Goal: Transaction & Acquisition: Purchase product/service

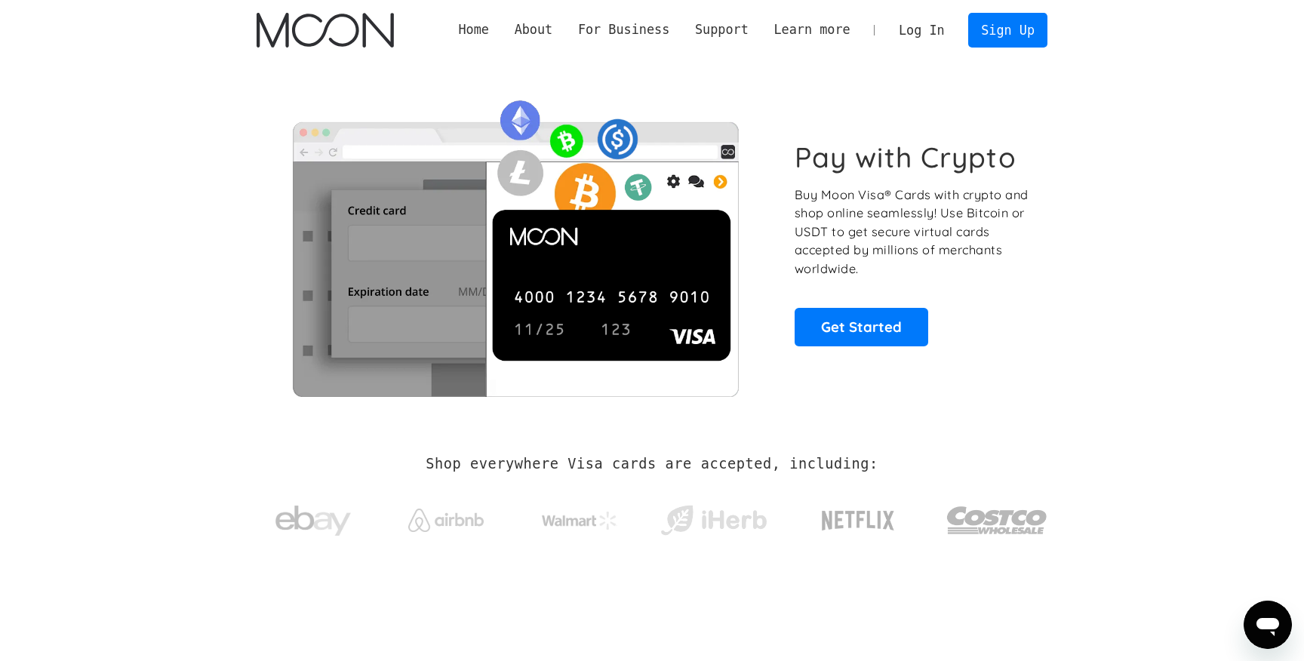
click at [914, 27] on link "Log In" at bounding box center [921, 30] width 71 height 33
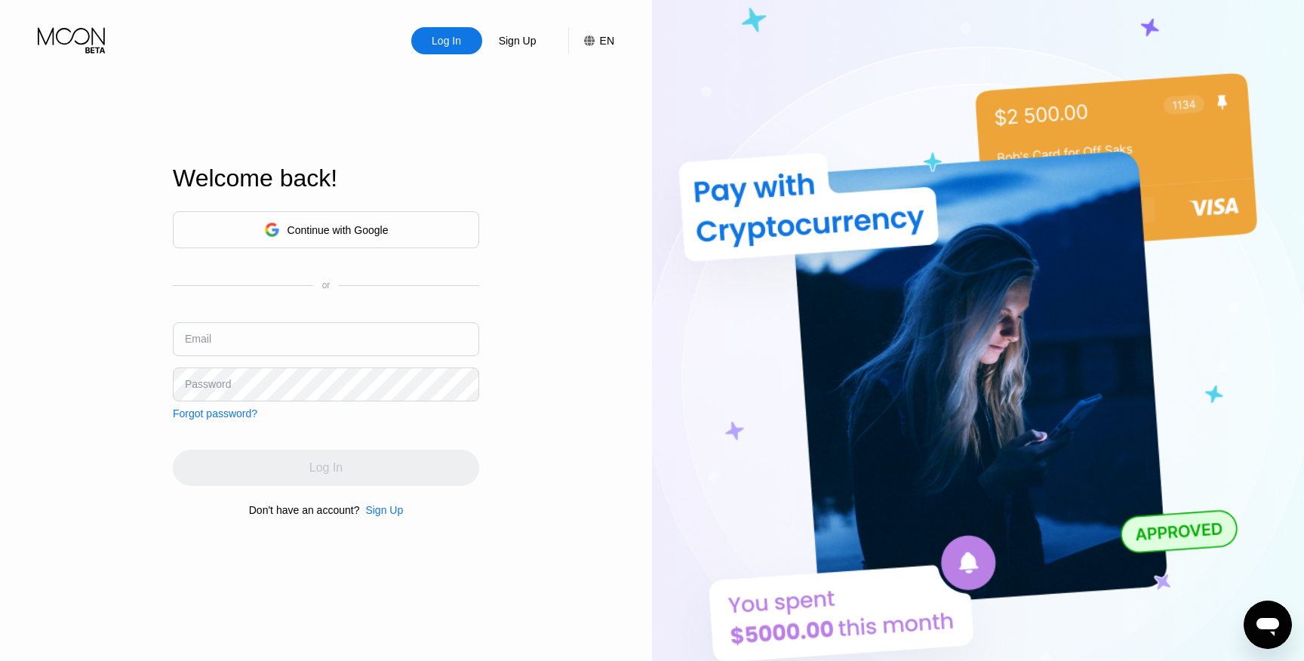
click at [368, 226] on div "Continue with Google" at bounding box center [337, 230] width 101 height 12
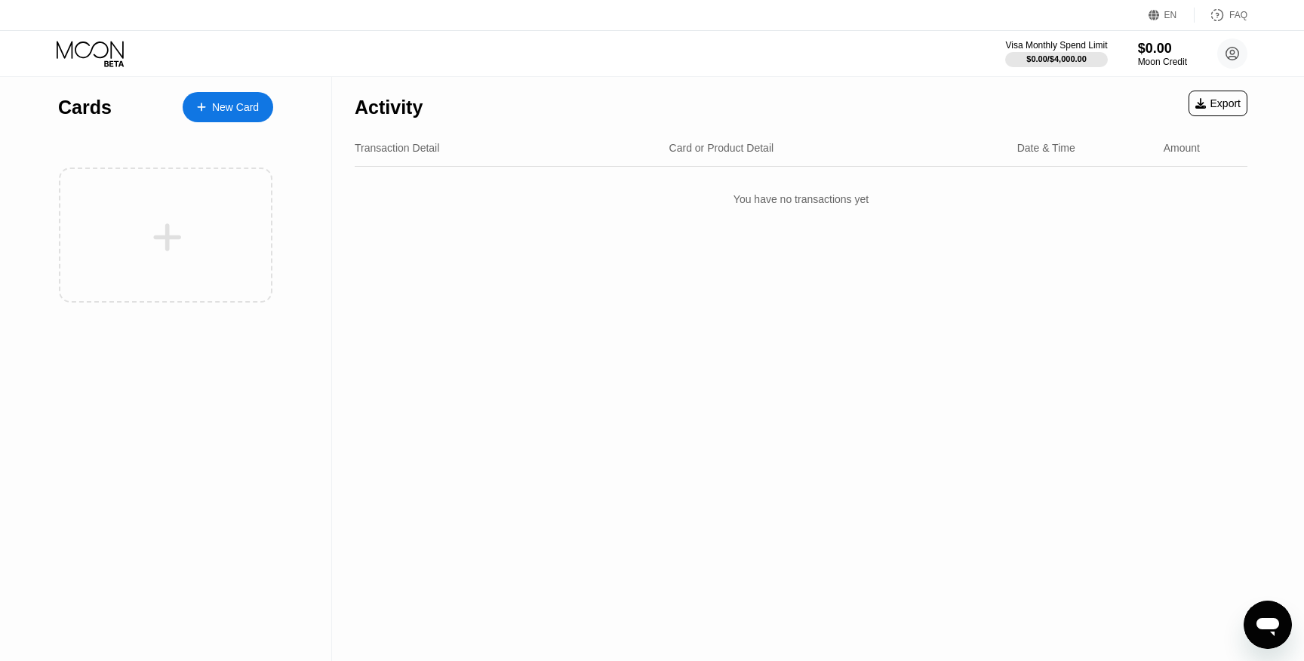
click at [244, 109] on div "New Card" at bounding box center [235, 107] width 47 height 13
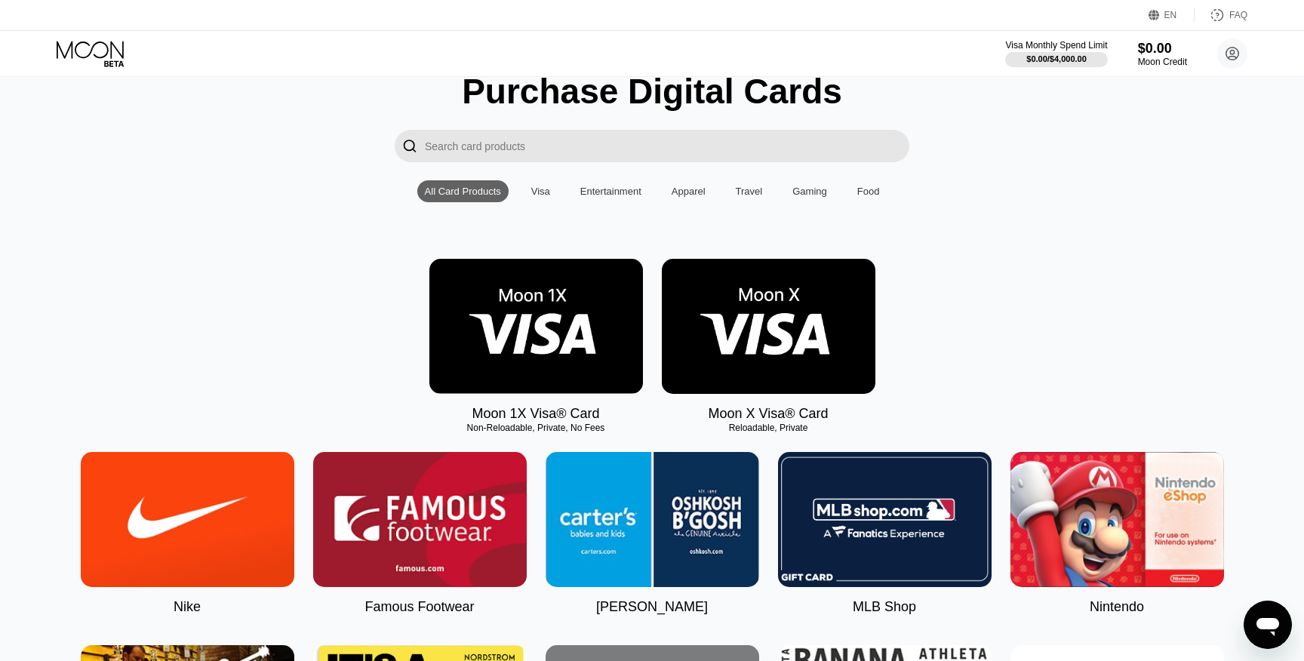
scroll to position [73, 0]
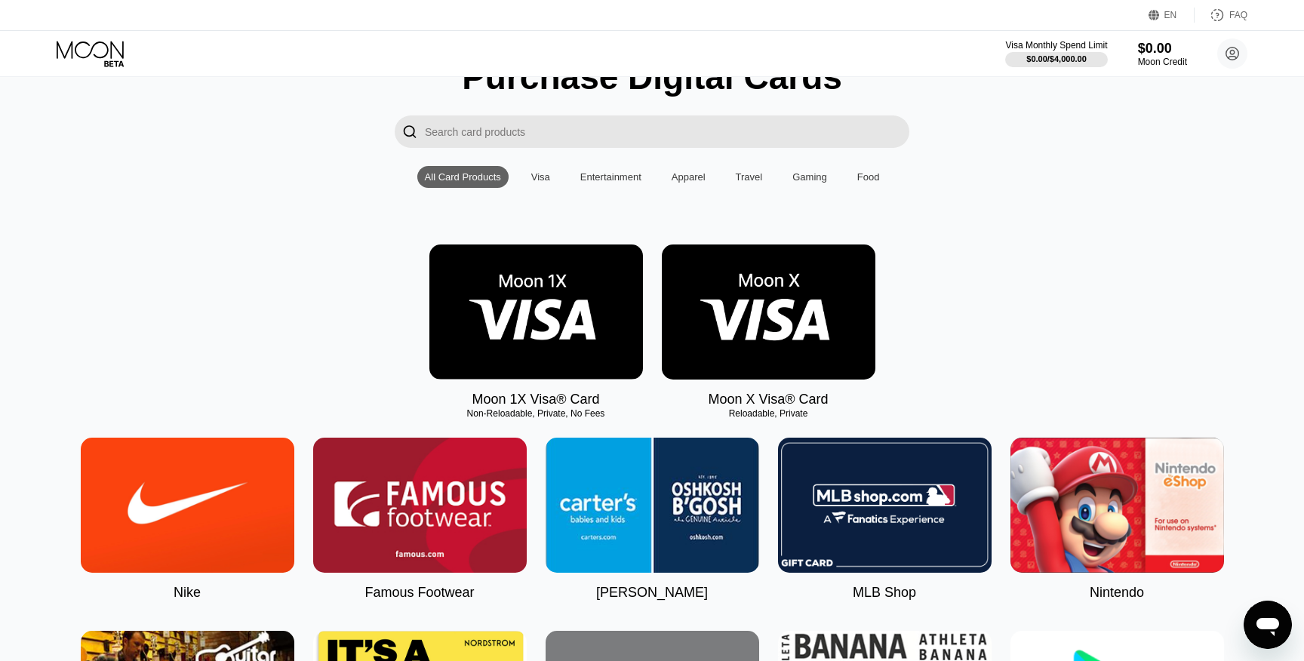
drag, startPoint x: 608, startPoint y: 414, endPoint x: 469, endPoint y: 410, distance: 138.9
click at [469, 410] on div "Non-Reloadable, Private, No Fees" at bounding box center [536, 413] width 214 height 11
drag, startPoint x: 472, startPoint y: 396, endPoint x: 561, endPoint y: 398, distance: 88.3
click at [561, 398] on div "Moon 1X Visa® Card Non-Reloadable, Private, No Fees" at bounding box center [536, 325] width 214 height 163
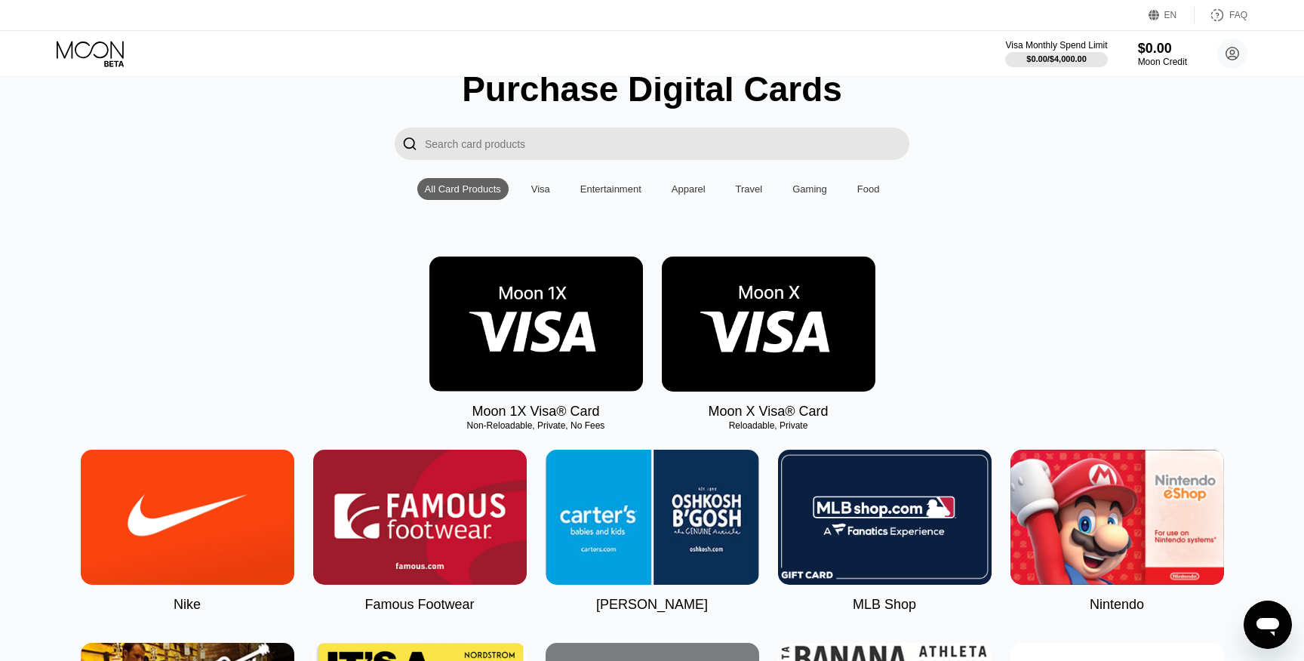
scroll to position [55, 0]
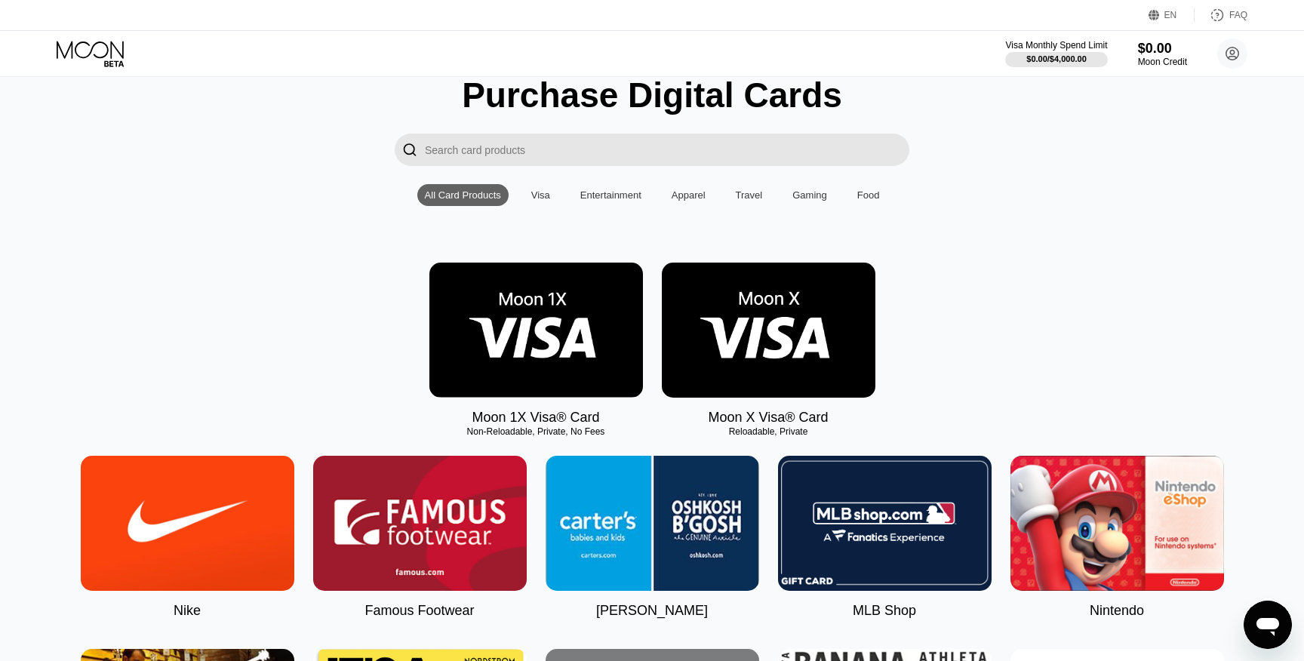
click at [533, 197] on div "Visa" at bounding box center [540, 194] width 19 height 11
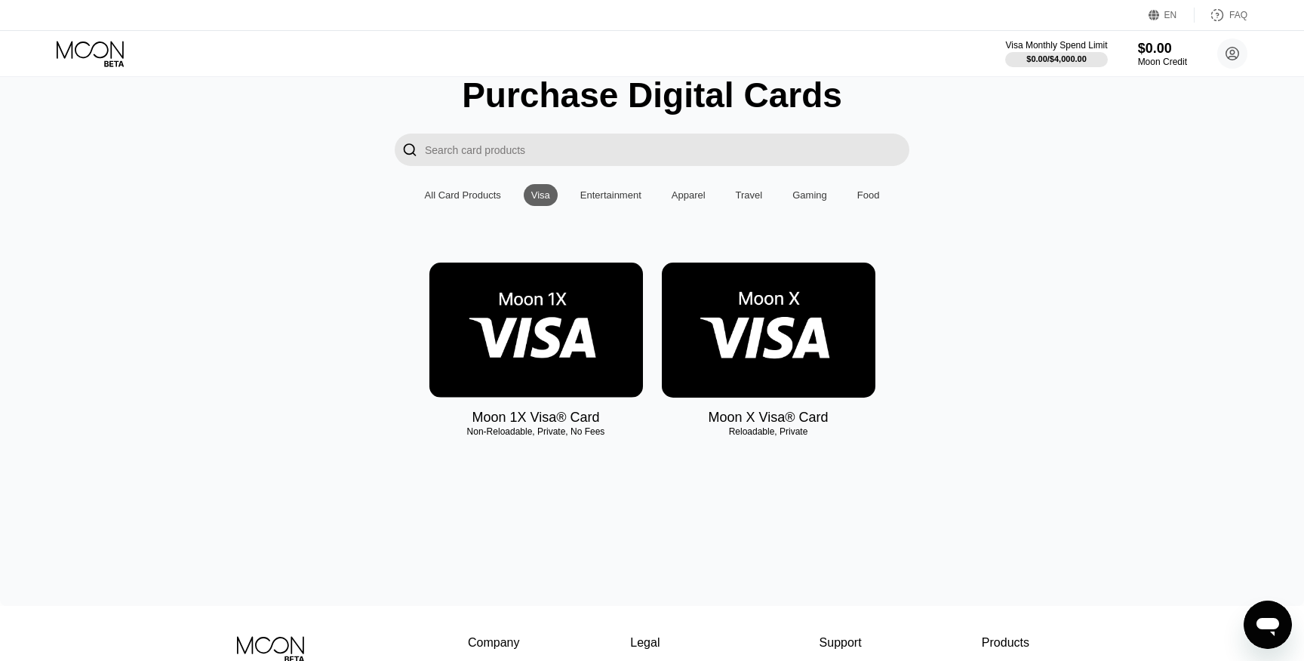
click at [600, 194] on div "Entertainment" at bounding box center [610, 194] width 61 height 11
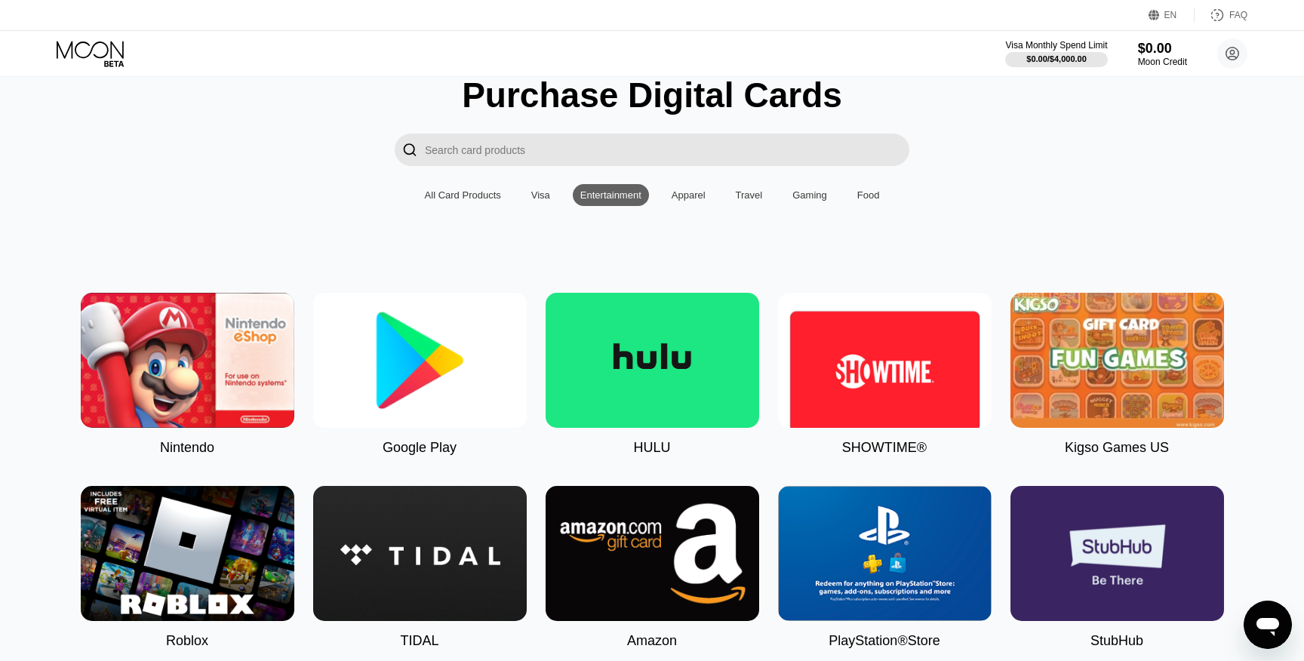
click at [687, 191] on div "Apparel" at bounding box center [689, 194] width 34 height 11
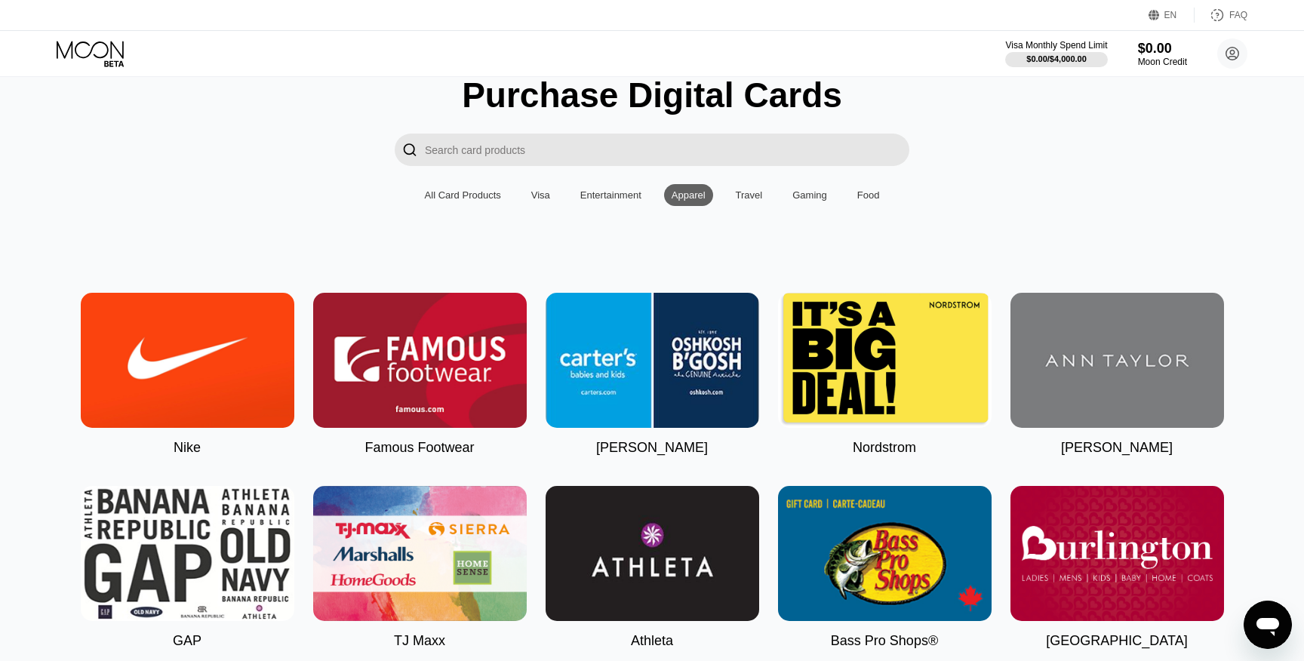
click at [751, 191] on div "Travel" at bounding box center [749, 194] width 27 height 11
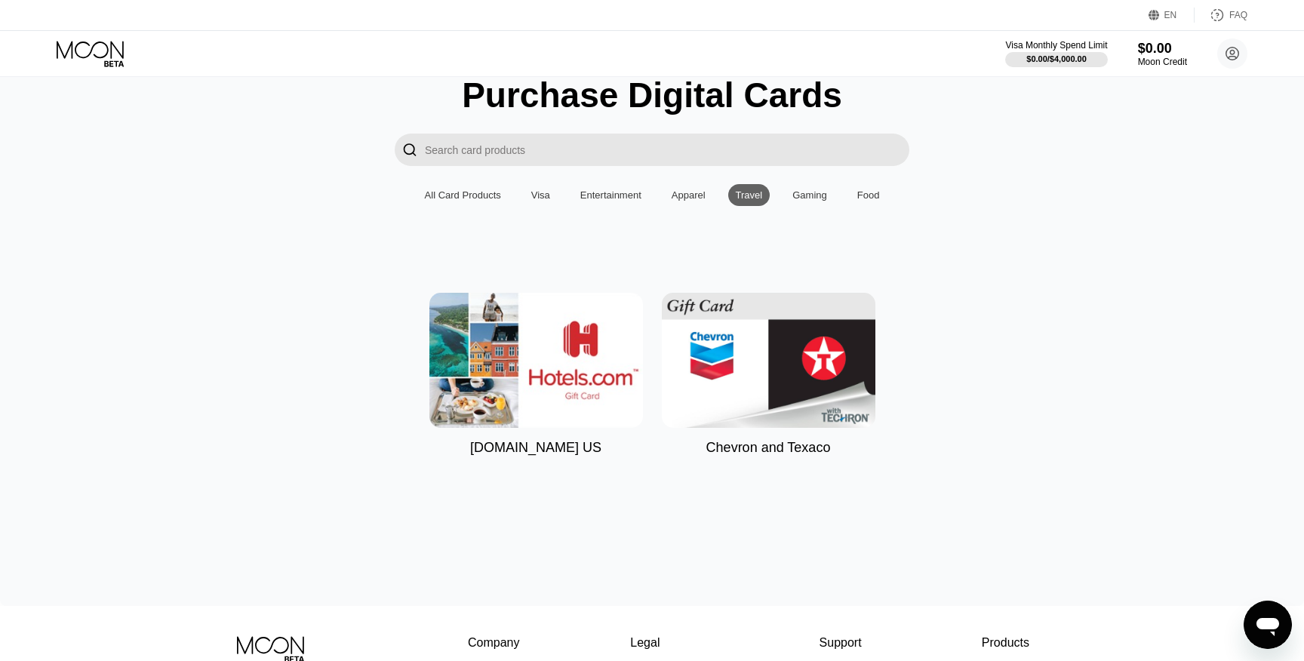
click at [812, 194] on div "Gaming" at bounding box center [809, 194] width 35 height 11
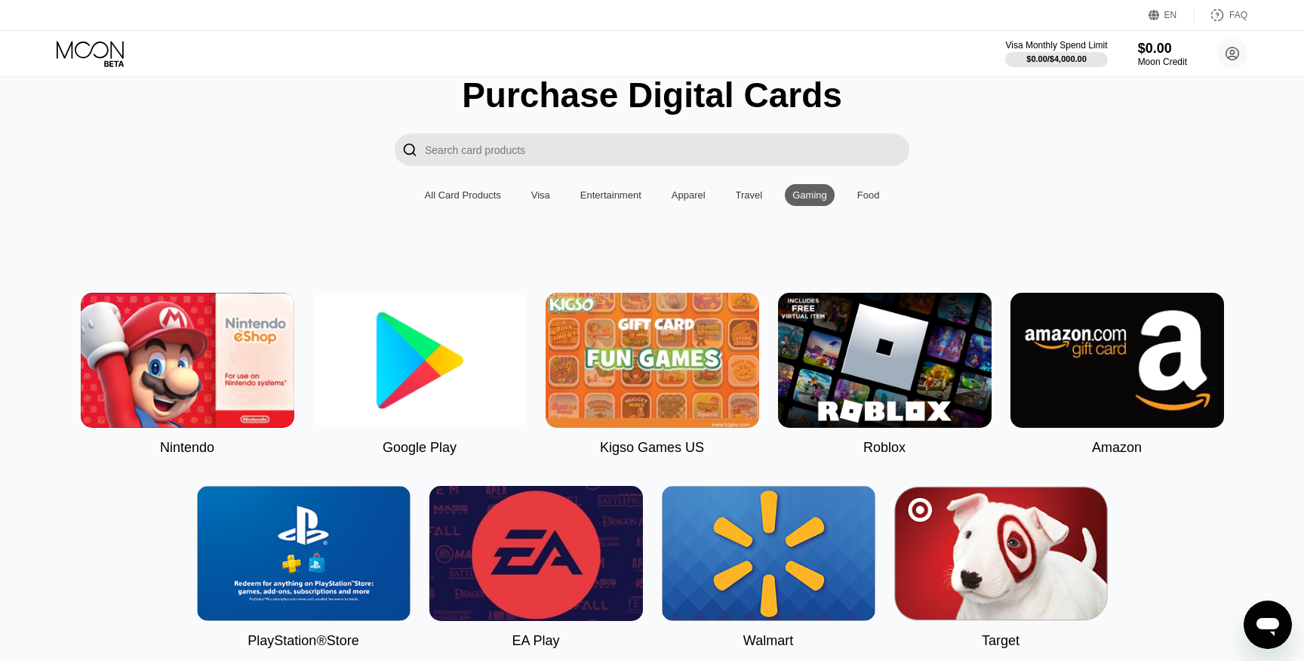
click at [880, 197] on div "Food" at bounding box center [868, 194] width 23 height 11
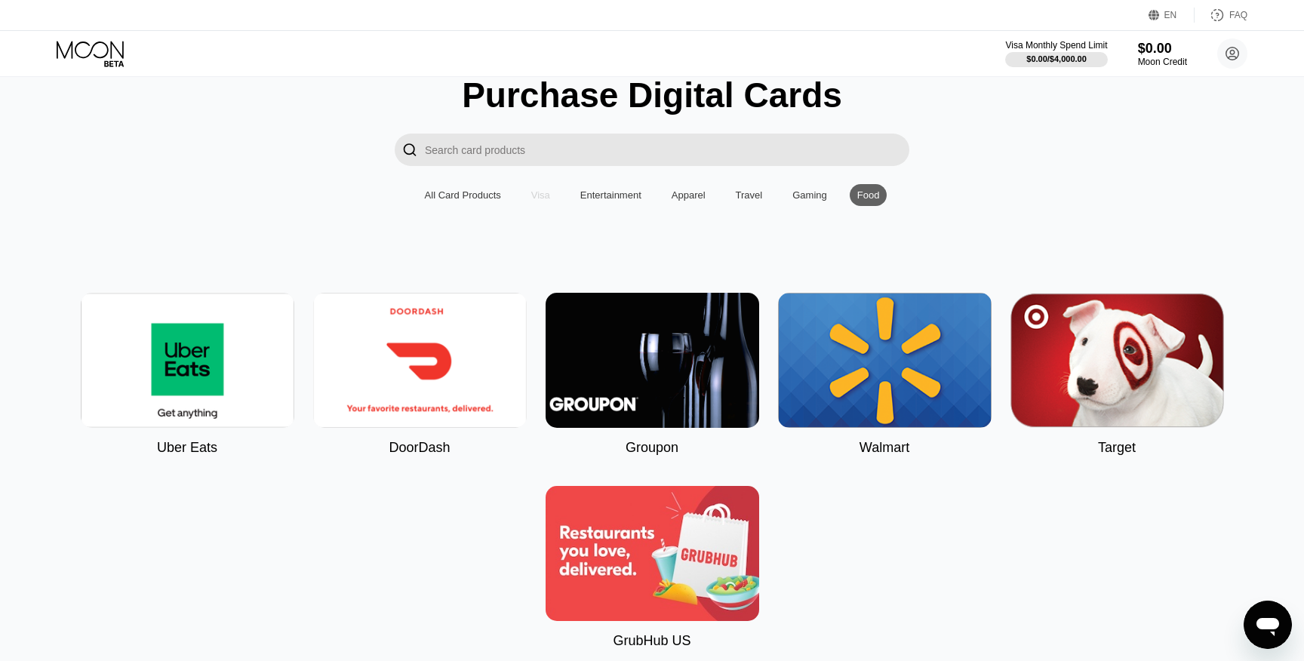
click at [526, 193] on div "Visa" at bounding box center [541, 195] width 34 height 22
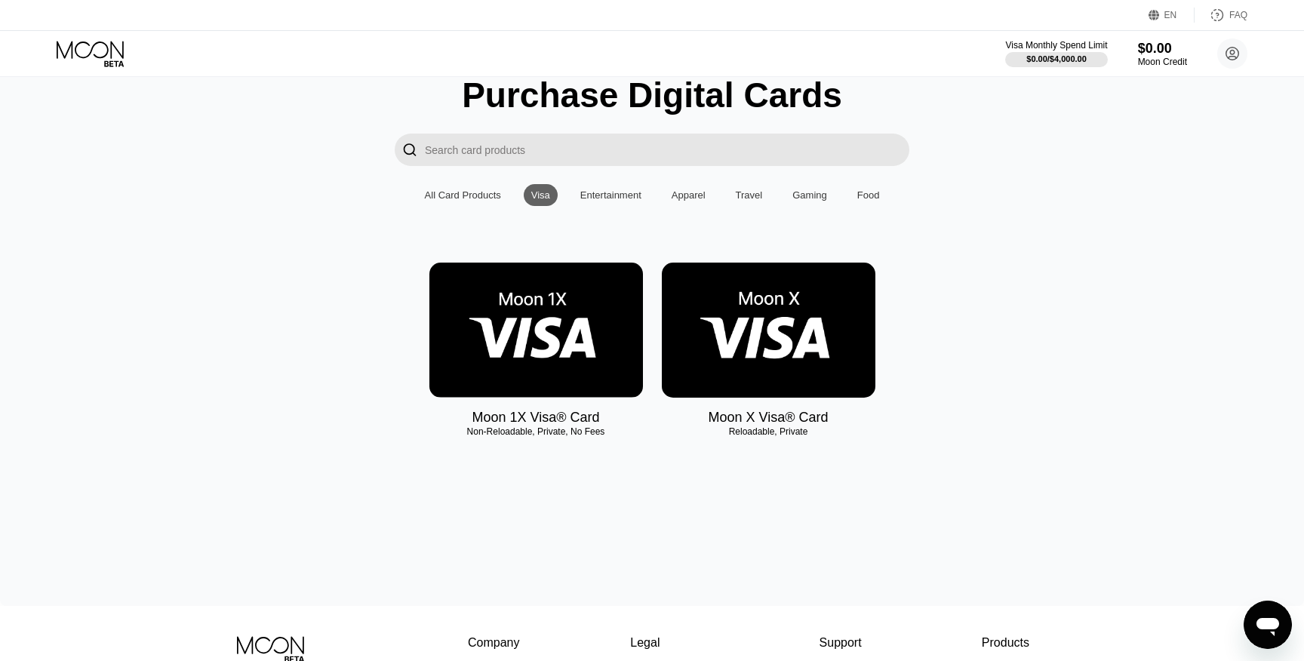
scroll to position [54, 0]
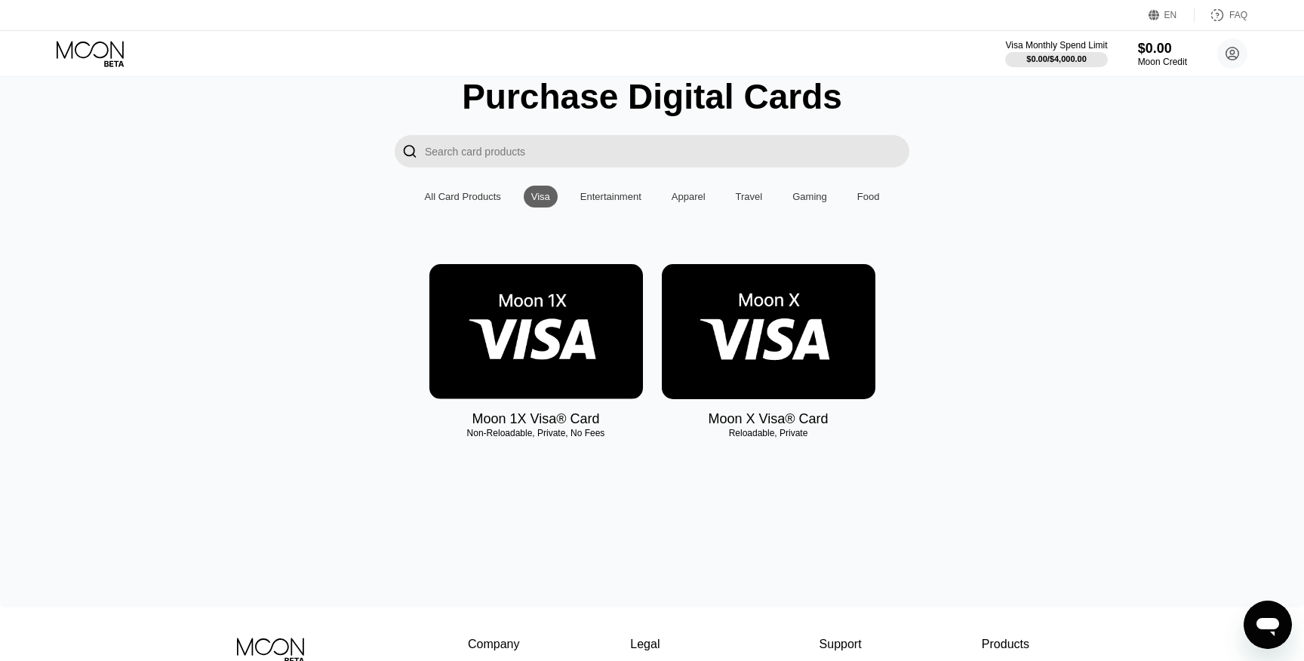
click at [521, 316] on img at bounding box center [536, 331] width 214 height 135
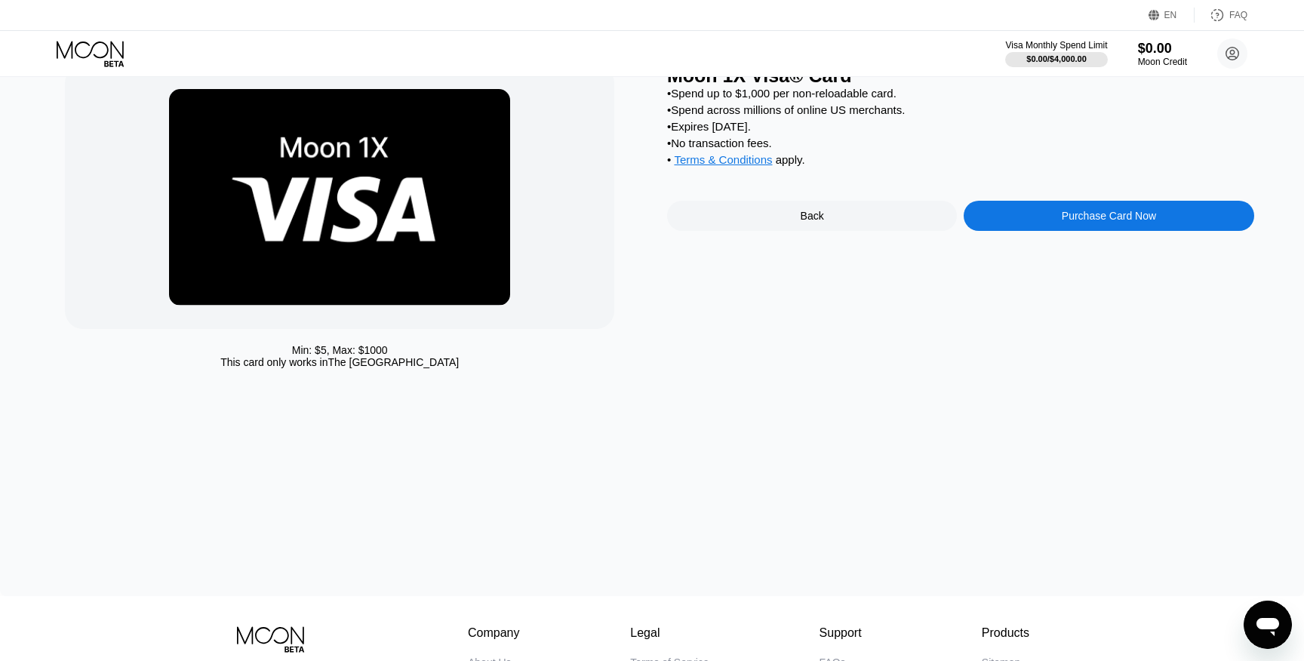
scroll to position [68, 0]
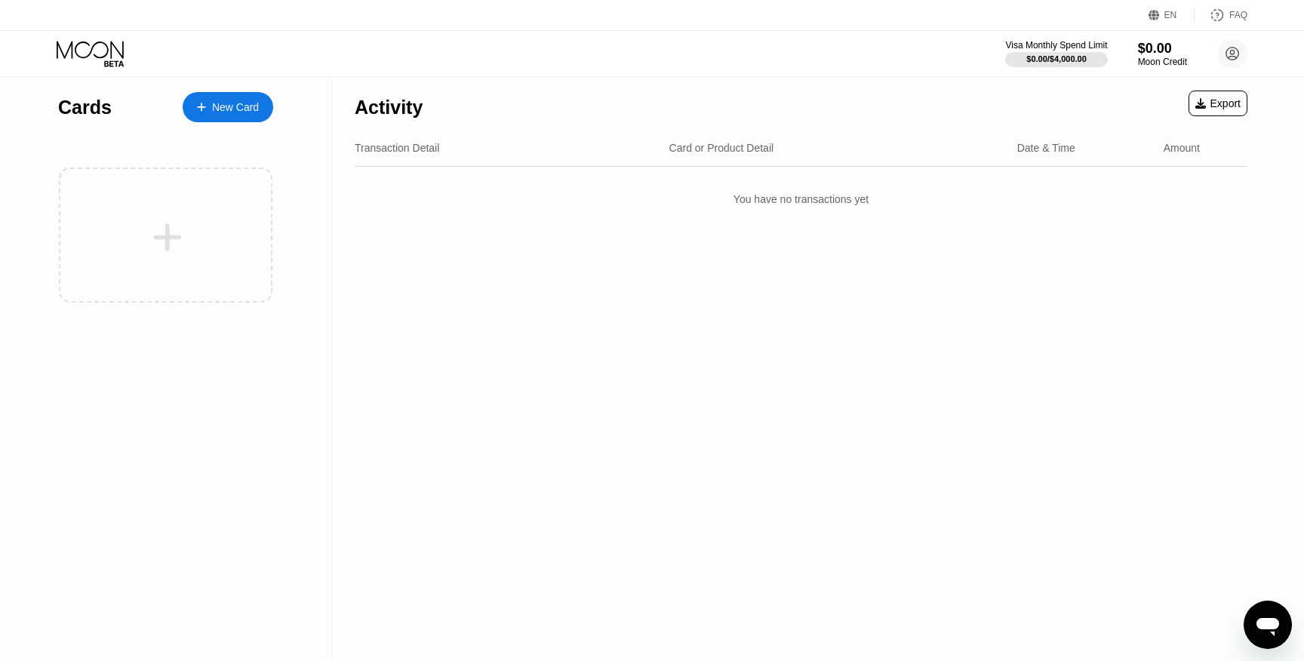
scroll to position [2, 0]
click at [234, 97] on div "New Card" at bounding box center [228, 105] width 91 height 30
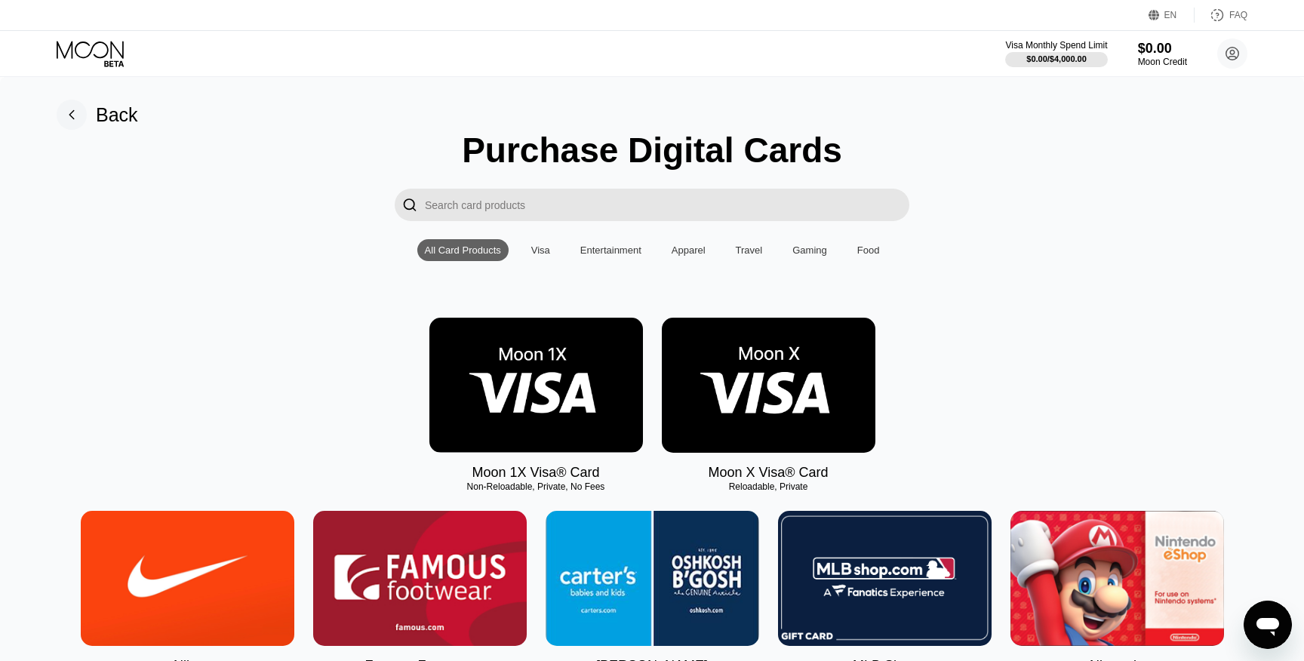
click at [765, 371] on img at bounding box center [769, 385] width 214 height 135
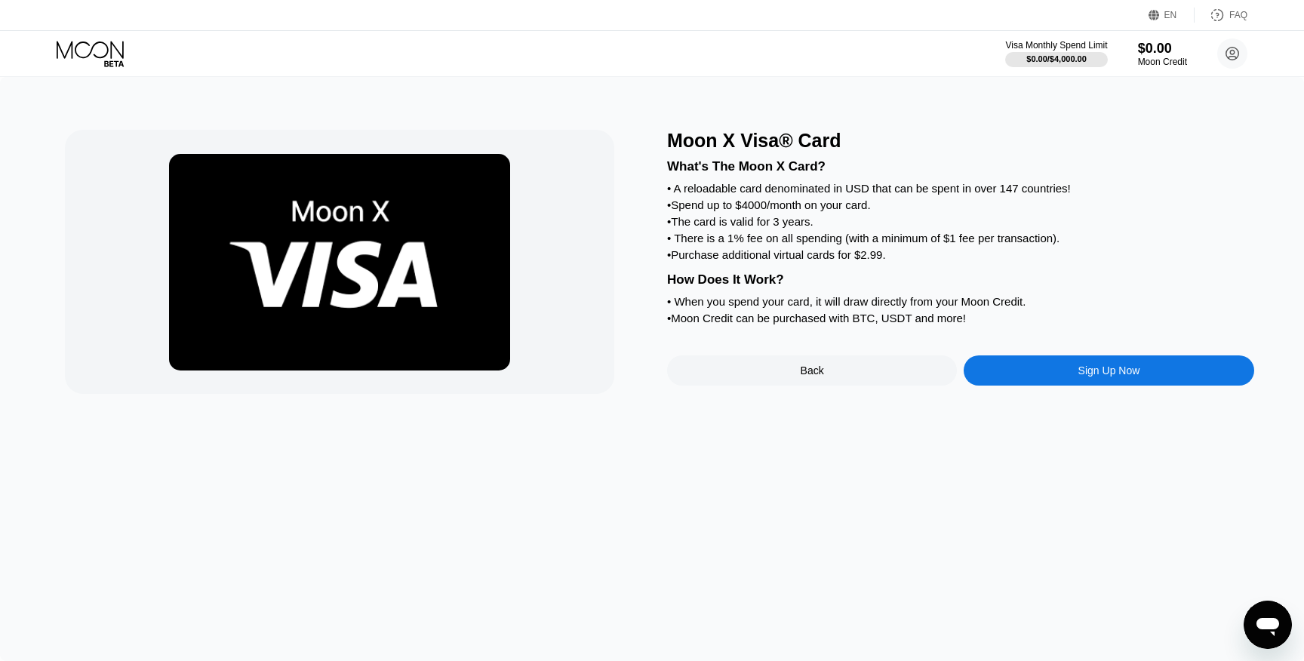
click at [1032, 370] on div "Sign Up Now" at bounding box center [1109, 370] width 290 height 30
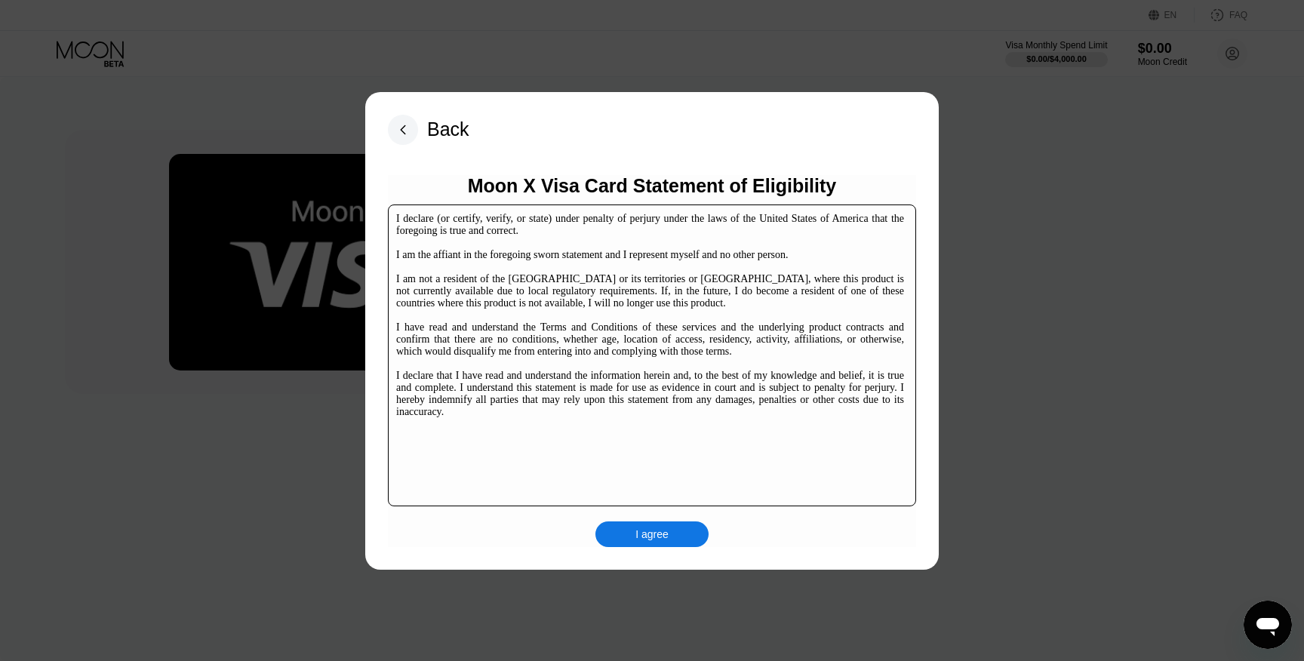
click at [650, 530] on div "I agree" at bounding box center [651, 534] width 33 height 14
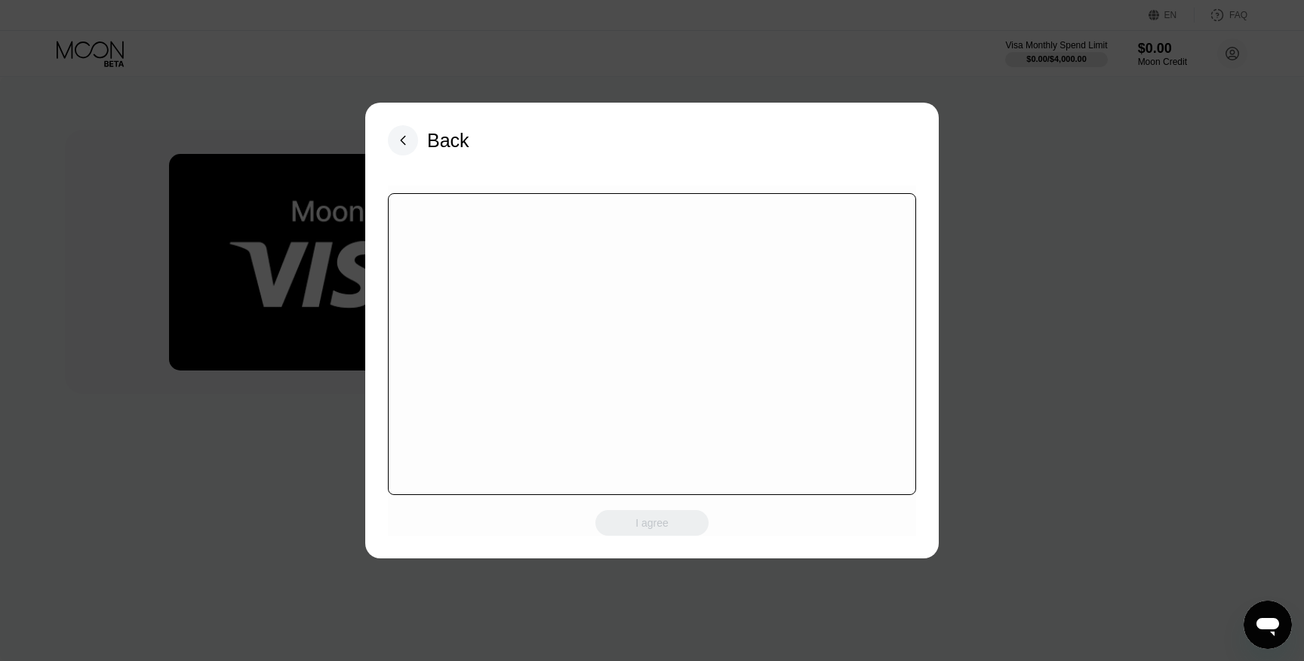
scroll to position [12, 0]
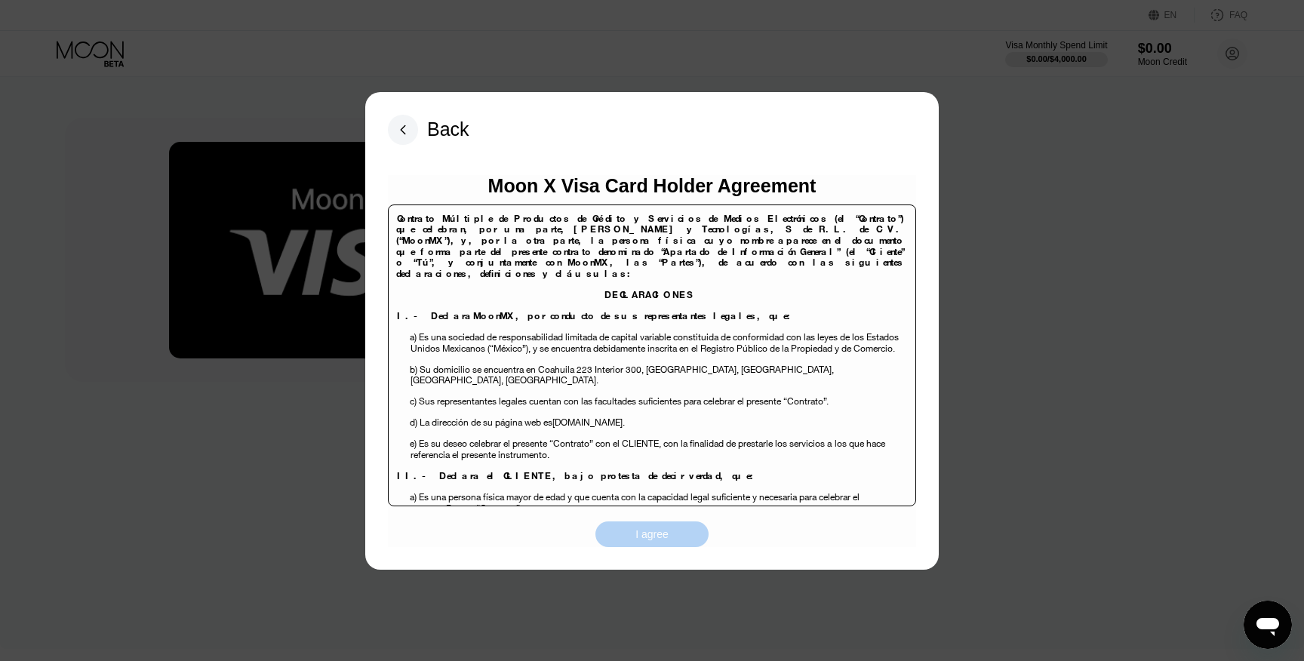
click at [669, 528] on div "I agree" at bounding box center [651, 534] width 33 height 14
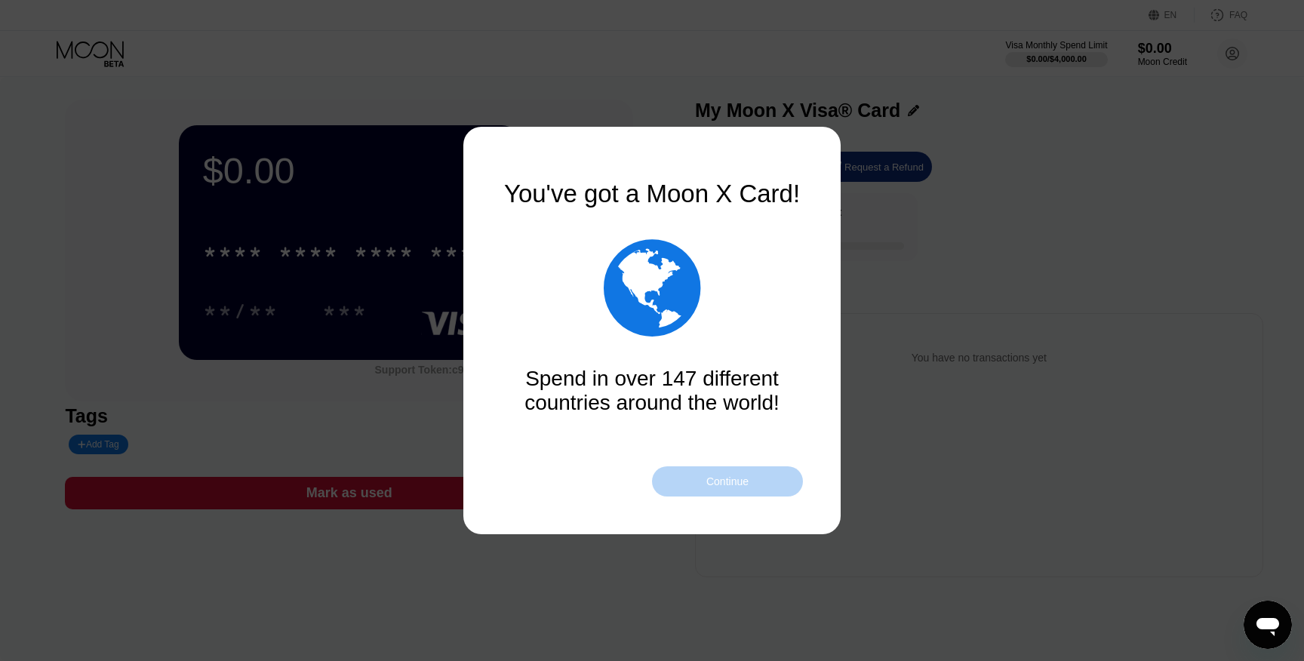
click at [711, 481] on div "Continue" at bounding box center [727, 481] width 42 height 12
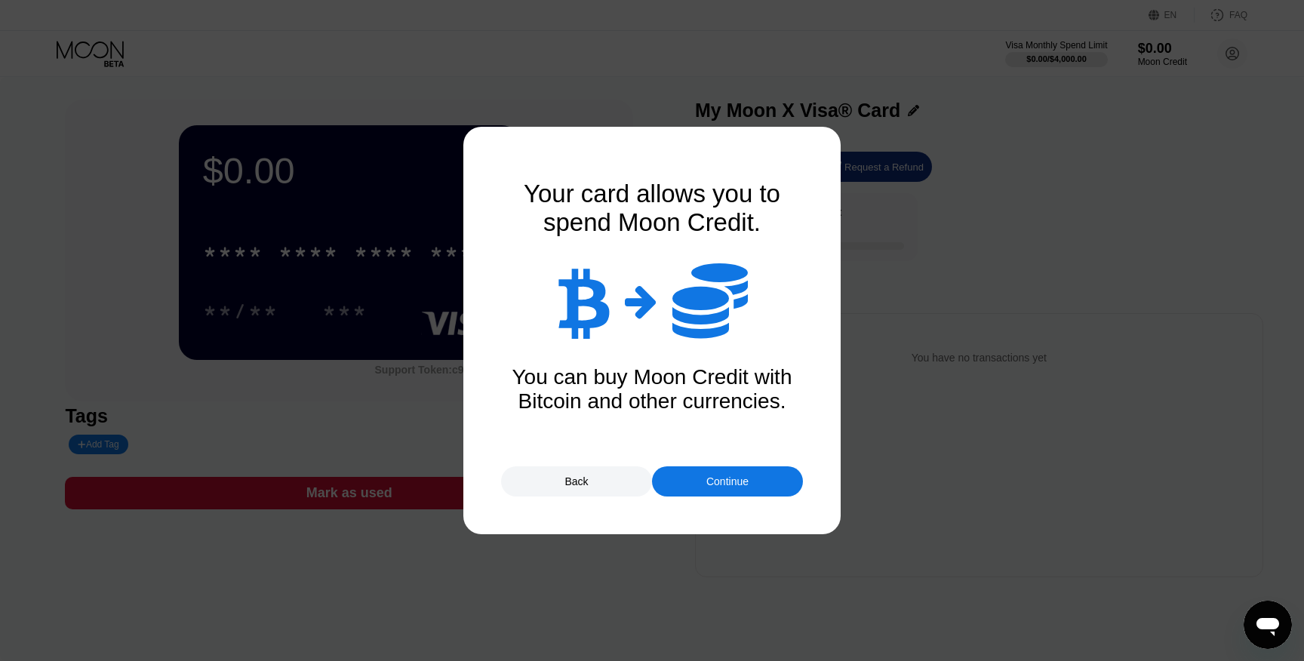
click at [724, 483] on div "Continue" at bounding box center [727, 481] width 42 height 12
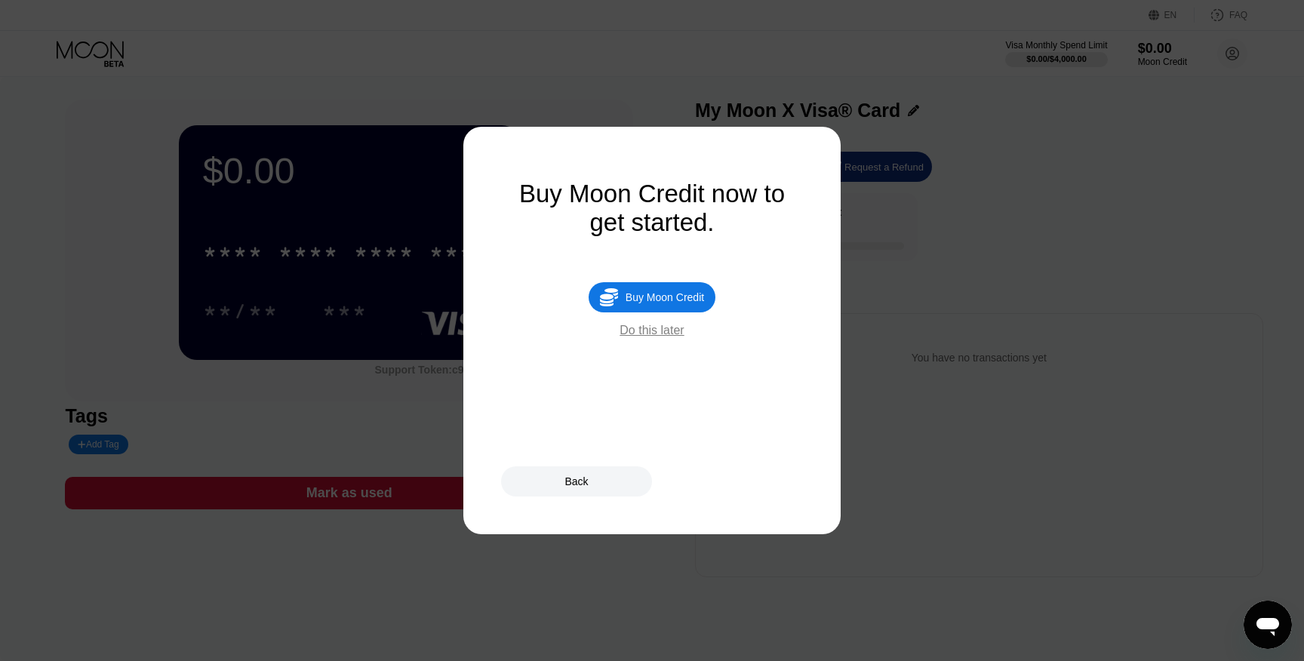
click at [663, 341] on div "Buy Moon Credit now to get started.  Buy Moon Credit Do this later" at bounding box center [652, 331] width 302 height 302
click at [667, 337] on div "Do this later" at bounding box center [652, 331] width 64 height 14
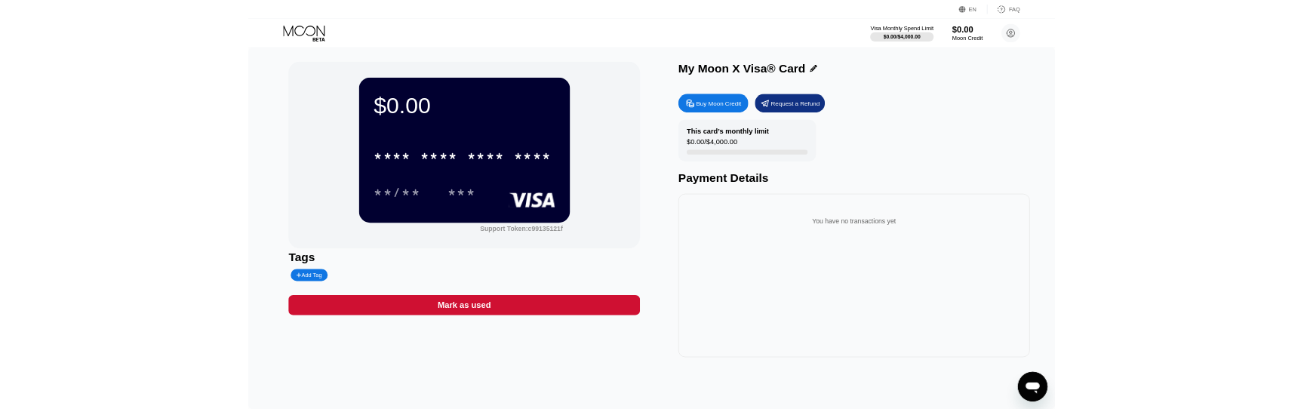
scroll to position [1, 0]
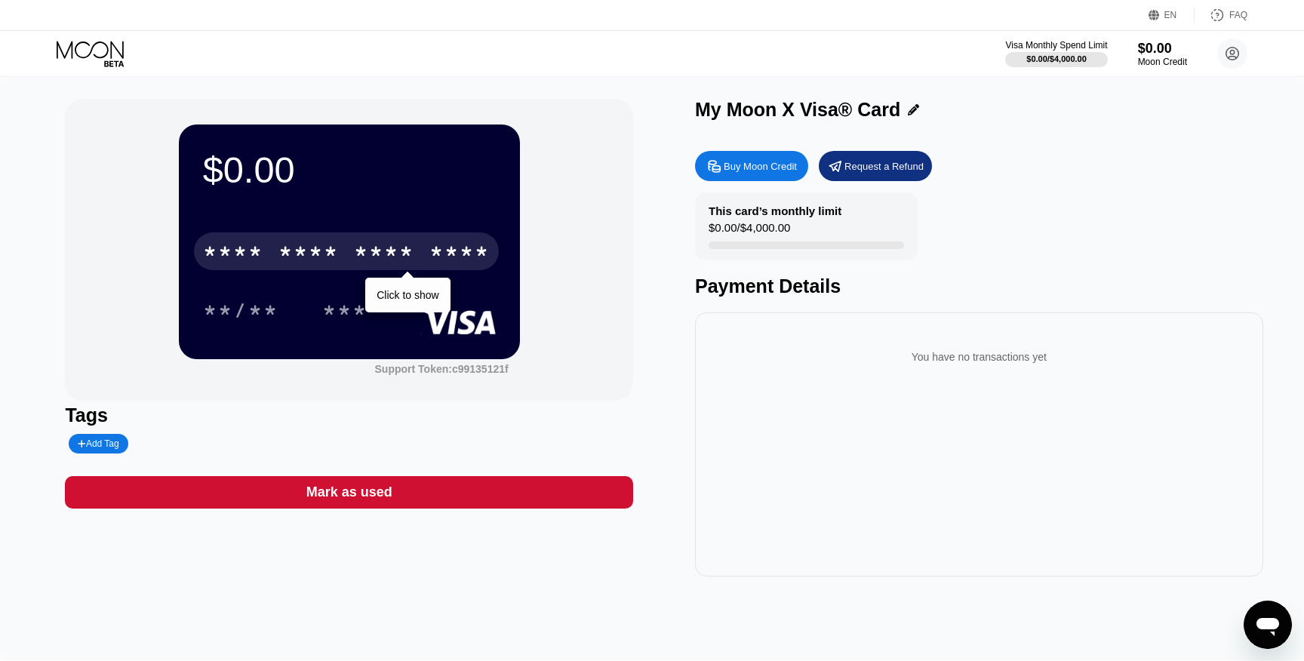
click at [384, 254] on div "* * * *" at bounding box center [384, 253] width 60 height 24
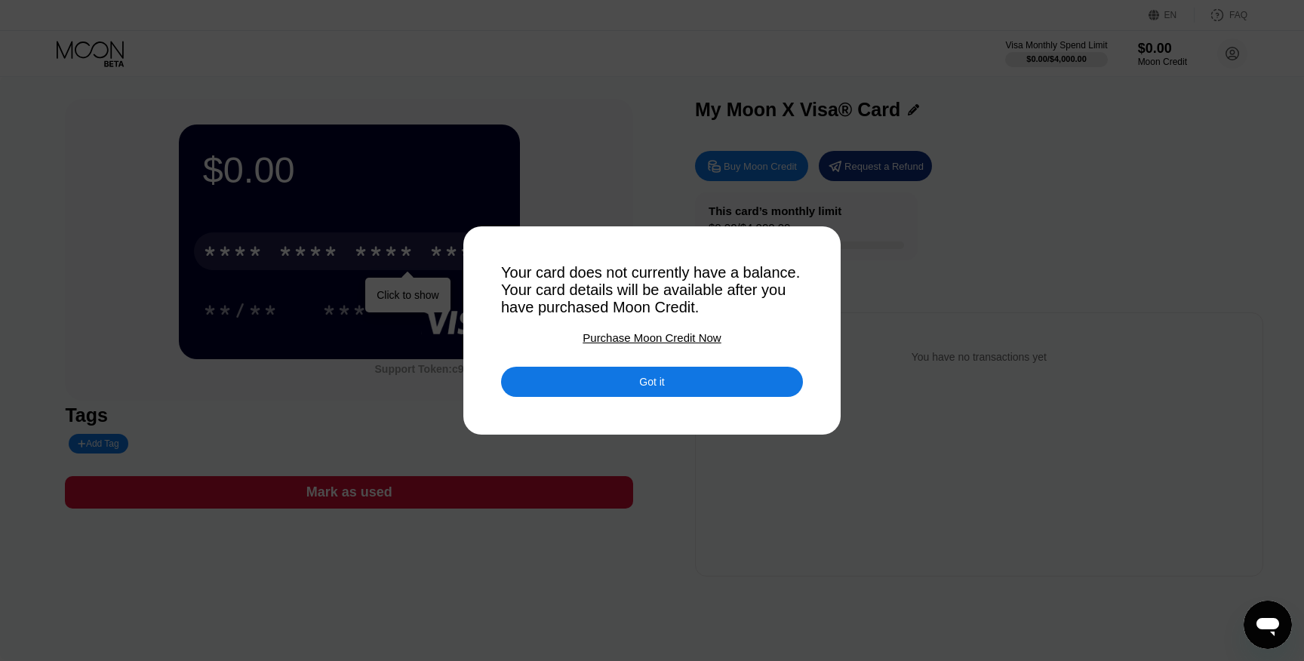
drag, startPoint x: 504, startPoint y: 289, endPoint x: 699, endPoint y: 297, distance: 195.6
click at [699, 297] on div "Your card does not currently have a balance. Your card details will be availabl…" at bounding box center [652, 290] width 302 height 52
drag, startPoint x: 698, startPoint y: 307, endPoint x: 506, endPoint y: 288, distance: 193.3
click at [506, 288] on div "Your card does not currently have a balance. Your card details will be availabl…" at bounding box center [652, 290] width 302 height 52
drag, startPoint x: 501, startPoint y: 291, endPoint x: 601, endPoint y: 292, distance: 100.4
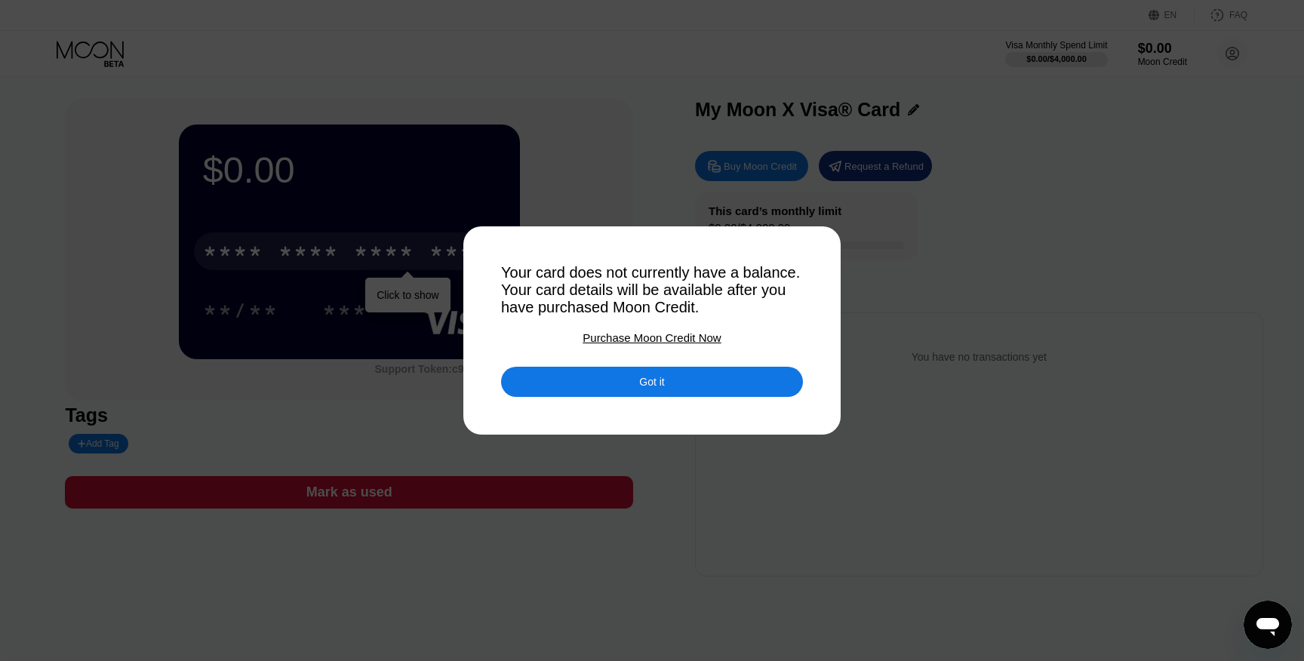
click at [601, 292] on div "Your card does not currently have a balance. Your card details will be availabl…" at bounding box center [652, 290] width 302 height 52
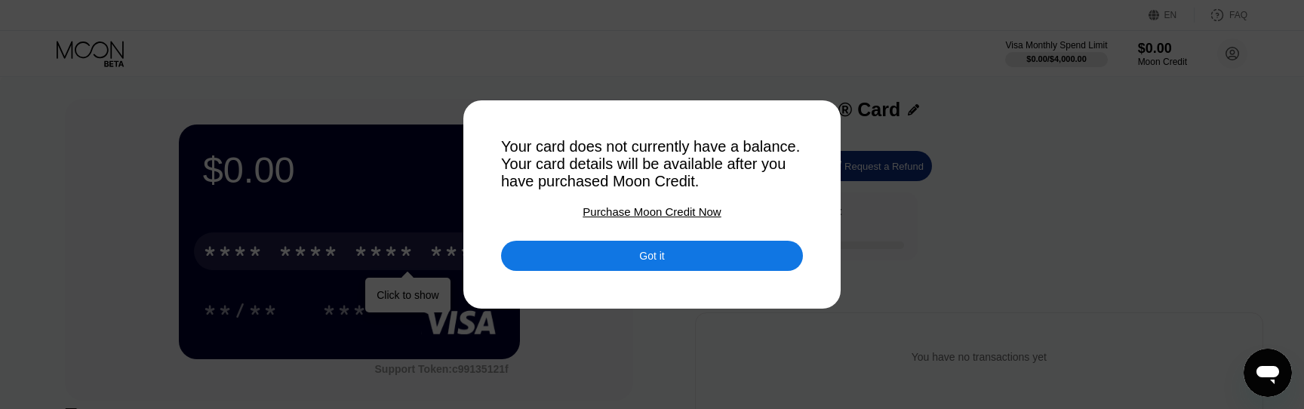
click at [747, 255] on div "Got it" at bounding box center [652, 256] width 302 height 30
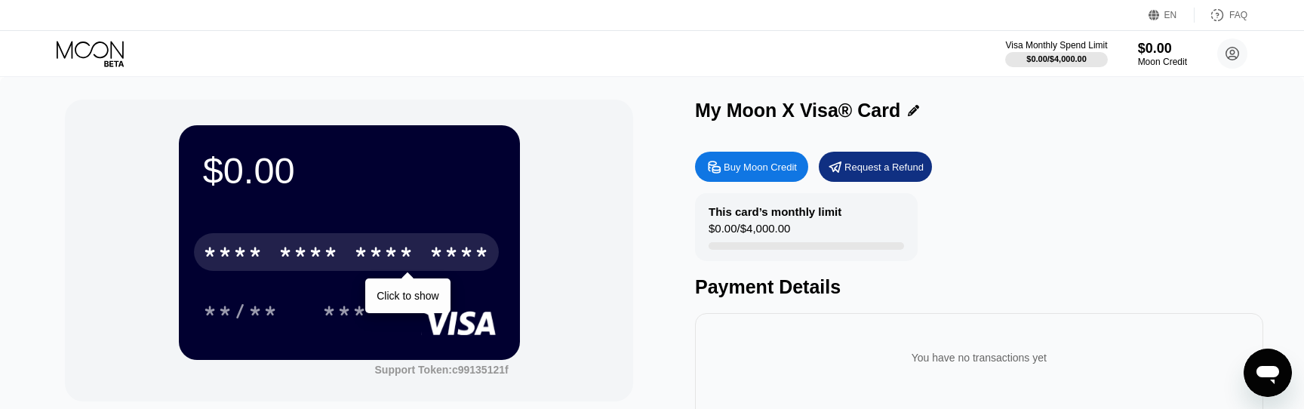
scroll to position [8, 0]
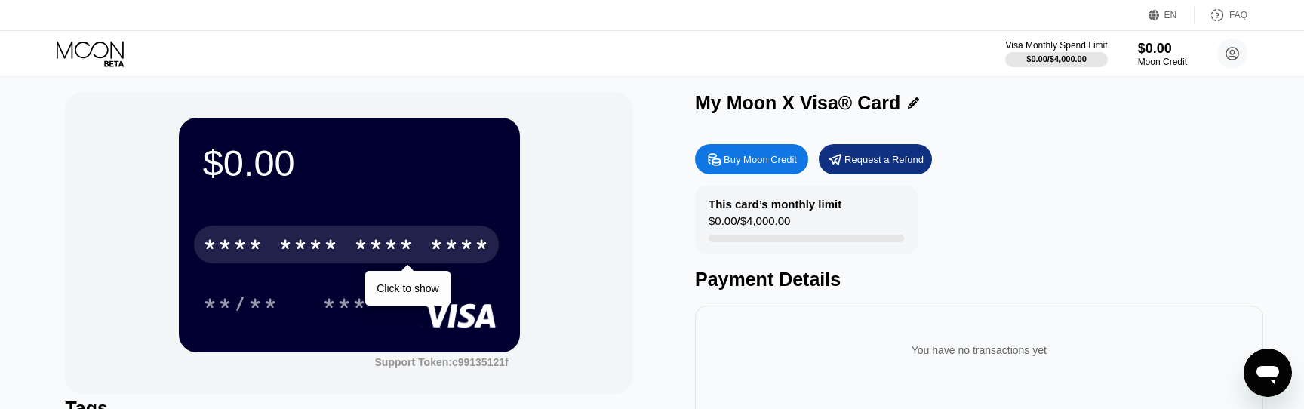
click at [764, 160] on div "Buy Moon Credit" at bounding box center [760, 159] width 73 height 13
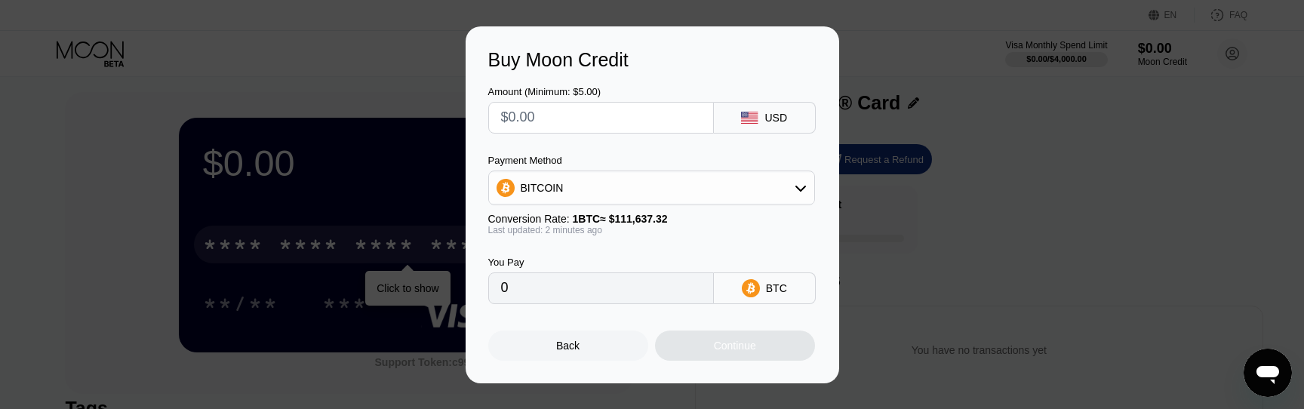
click at [613, 182] on div "BITCOIN" at bounding box center [651, 188] width 325 height 30
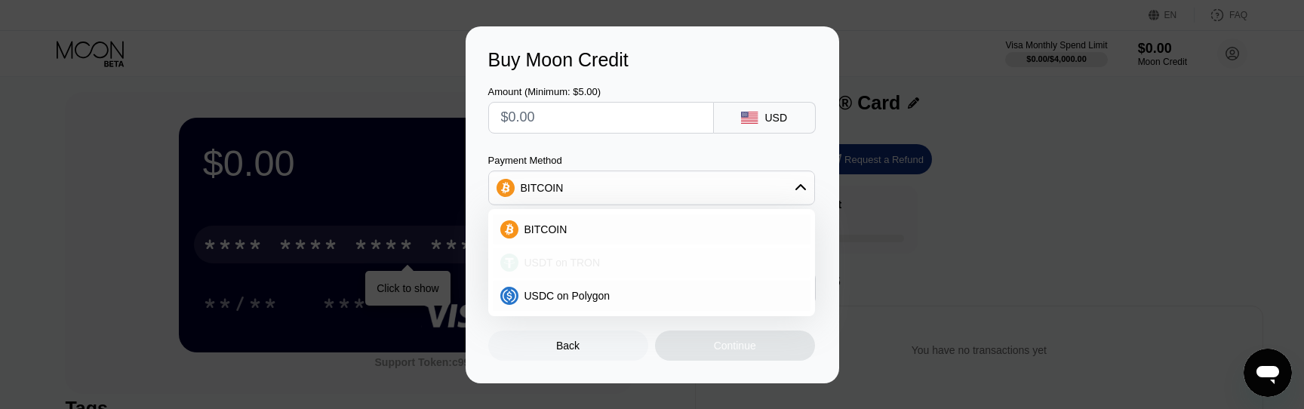
click at [567, 266] on span "USDT on TRON" at bounding box center [562, 263] width 76 height 12
type input "0.00"
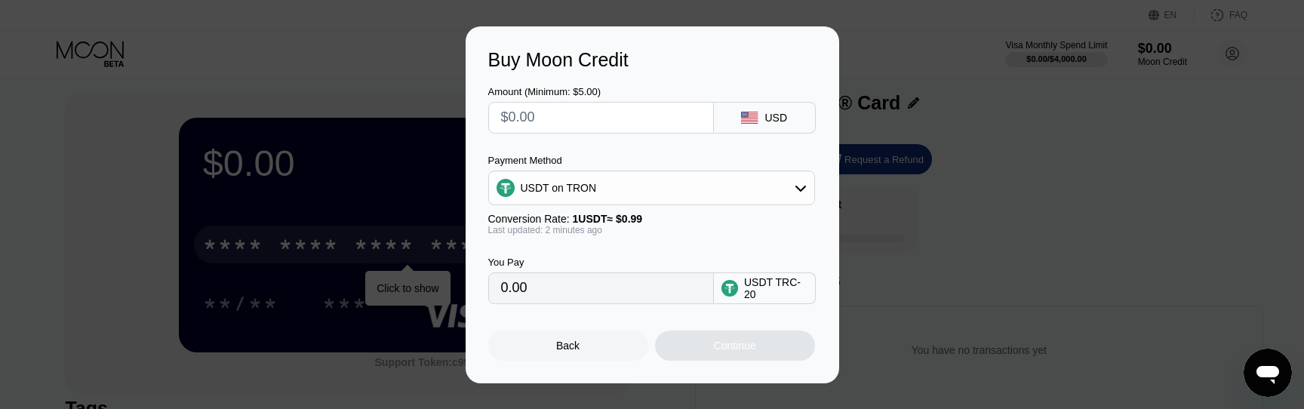
drag, startPoint x: 548, startPoint y: 285, endPoint x: 538, endPoint y: 284, distance: 9.8
click at [538, 284] on input "0.00" at bounding box center [601, 288] width 200 height 30
click at [549, 287] on input "0.00" at bounding box center [601, 288] width 200 height 30
click at [547, 112] on input "text" at bounding box center [601, 118] width 200 height 30
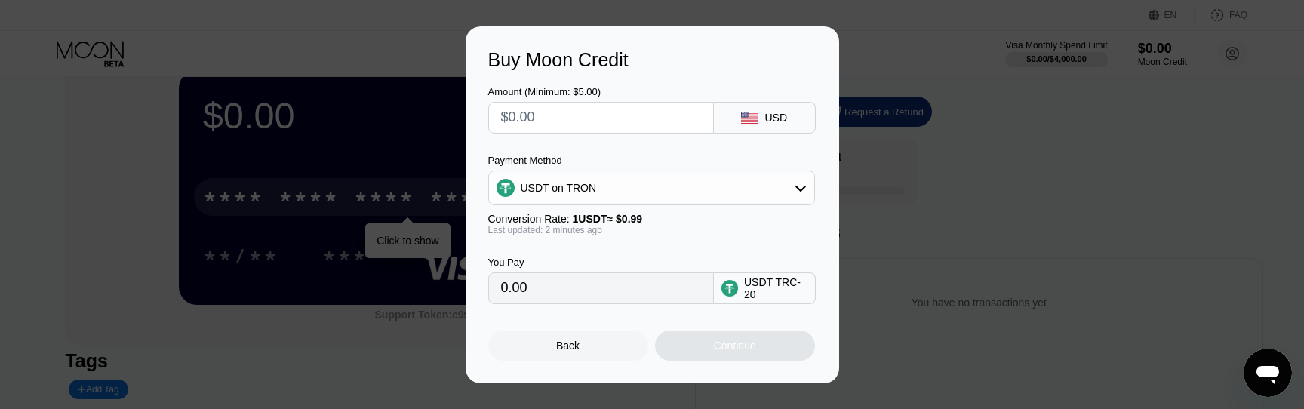
type input "$1"
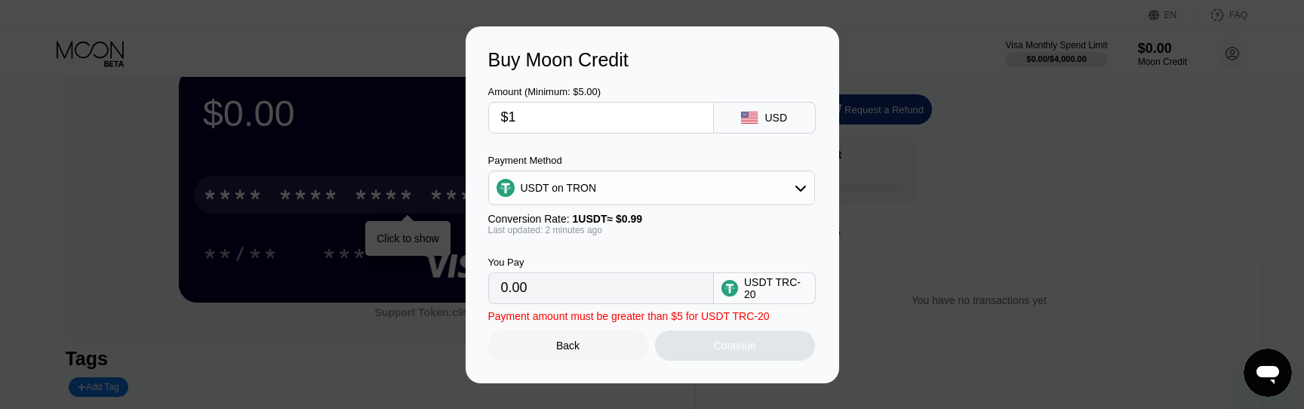
type input "1.01"
type input "$11"
type input "11.11"
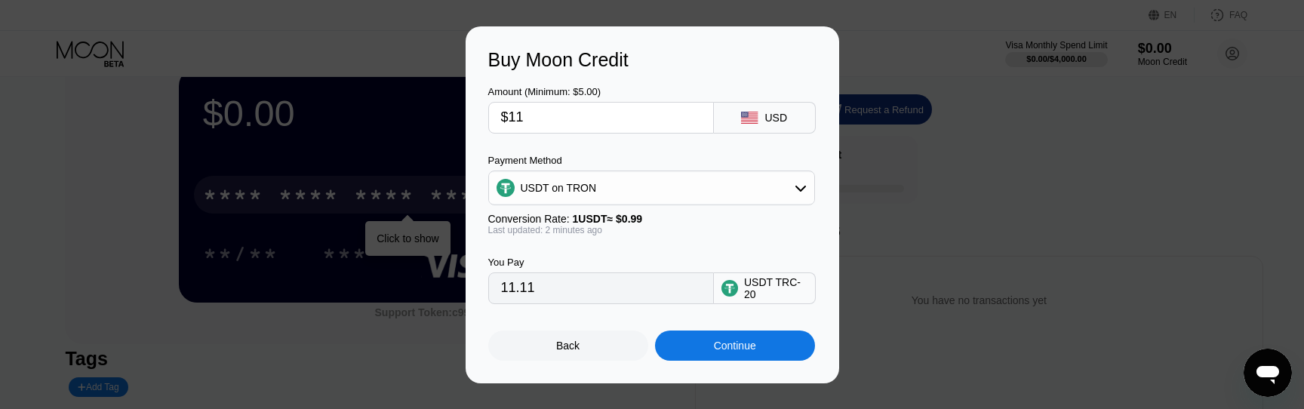
drag, startPoint x: 538, startPoint y: 123, endPoint x: 465, endPoint y: 115, distance: 73.6
click at [466, 115] on div "Buy Moon Credit Amount (Minimum: $5.00) $11 USD Payment Method USDT on TRON Con…" at bounding box center [653, 204] width 374 height 357
type input "$3"
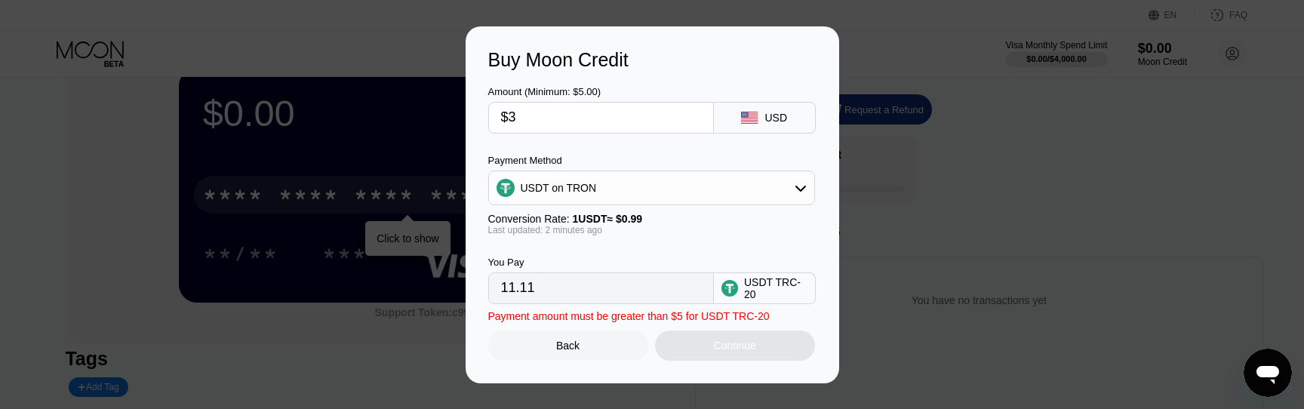
type input "3.03"
type input "$30"
type input "30.30"
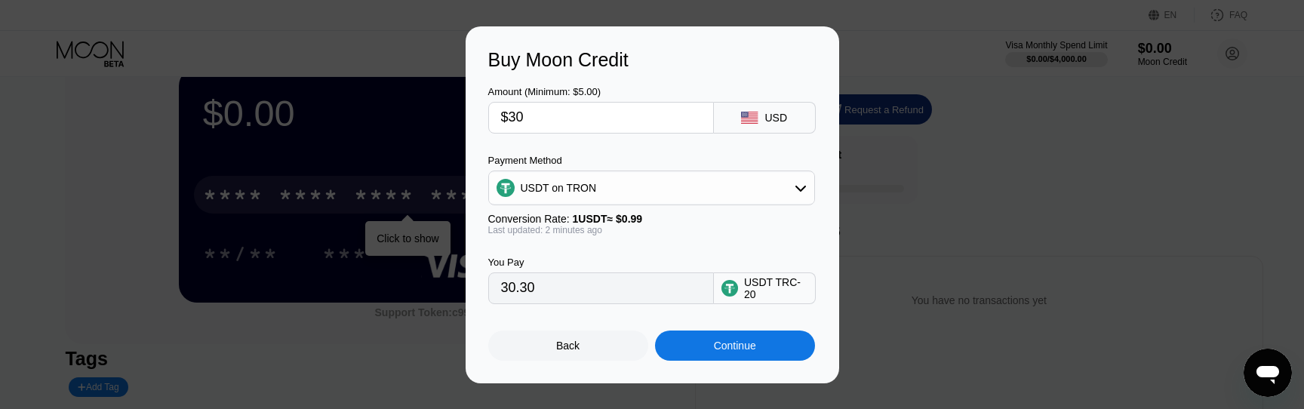
type input "$30"
click at [627, 234] on div "Last updated: 2 minutes ago" at bounding box center [651, 230] width 327 height 11
click at [744, 338] on div "Continue" at bounding box center [735, 346] width 160 height 30
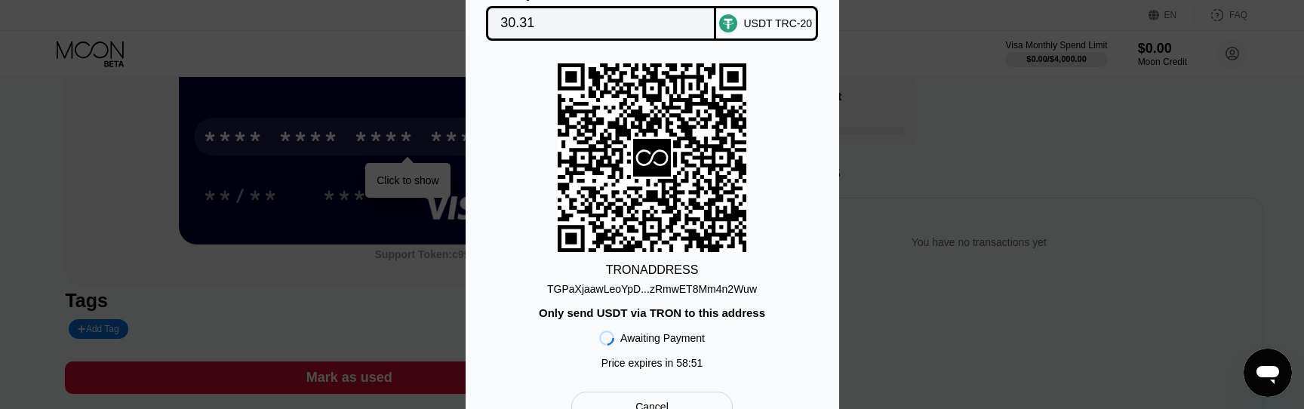
scroll to position [140, 0]
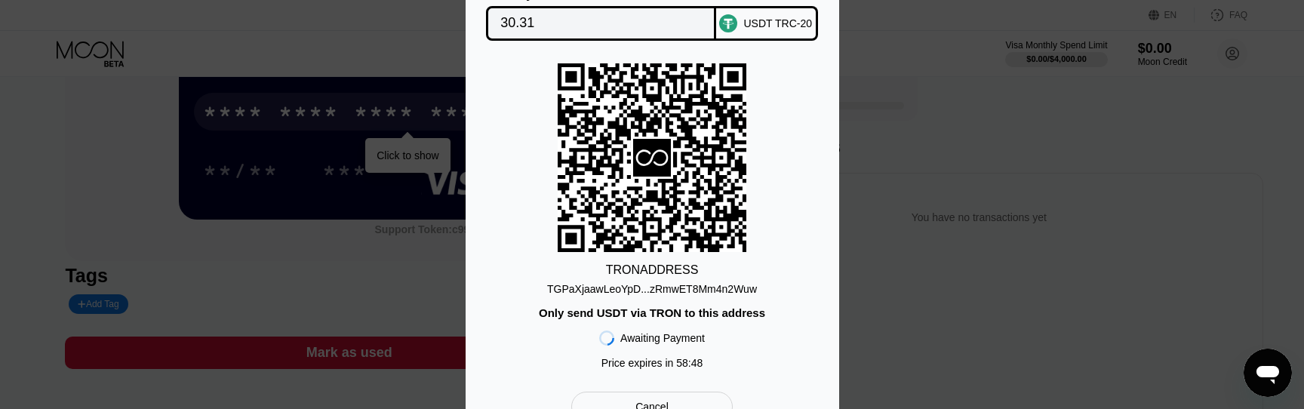
click at [663, 288] on div "TGPaXjaawLeoYpD...zRmwET8Mm4n2Wuw" at bounding box center [652, 289] width 210 height 12
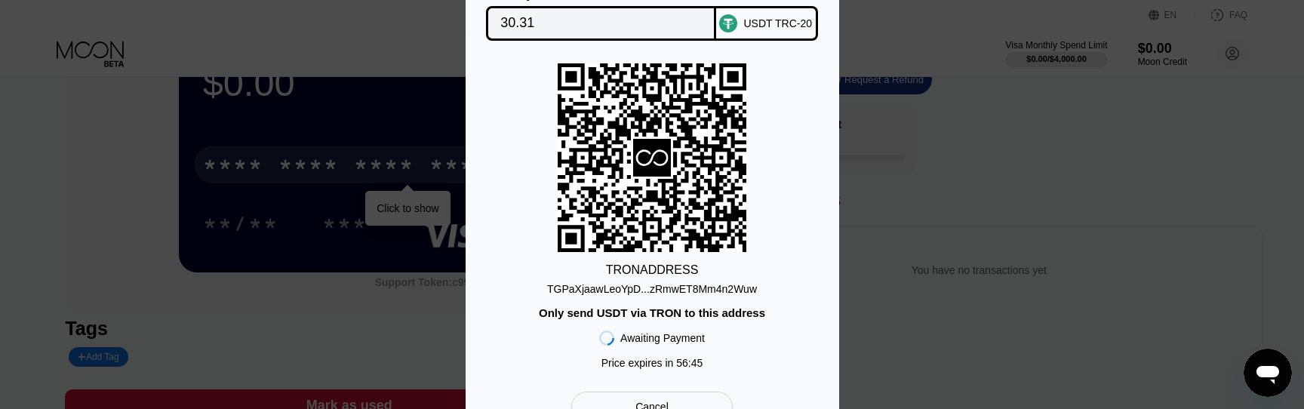
scroll to position [83, 0]
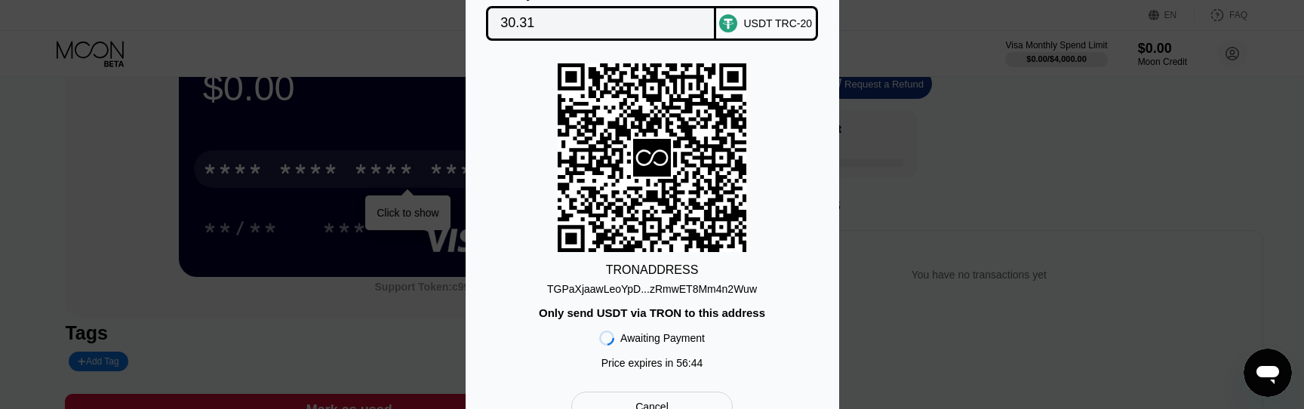
click at [545, 19] on input "30.31" at bounding box center [600, 23] width 201 height 30
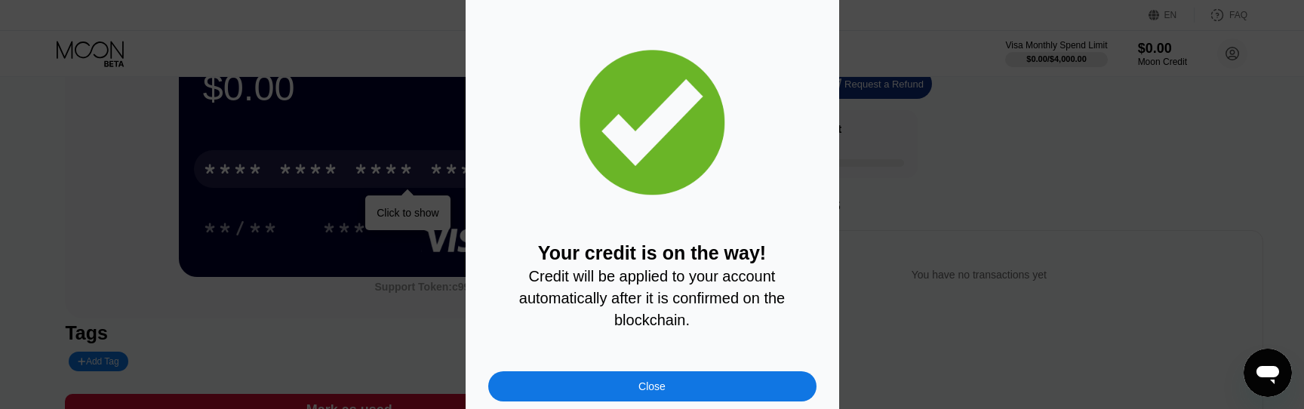
click at [640, 384] on div "Close" at bounding box center [651, 386] width 27 height 12
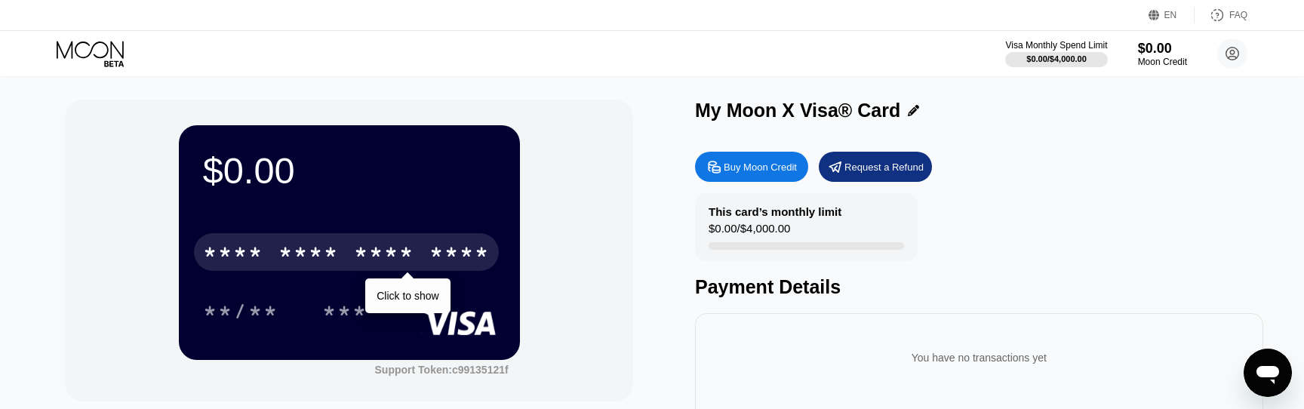
click at [441, 249] on div "****" at bounding box center [459, 254] width 60 height 24
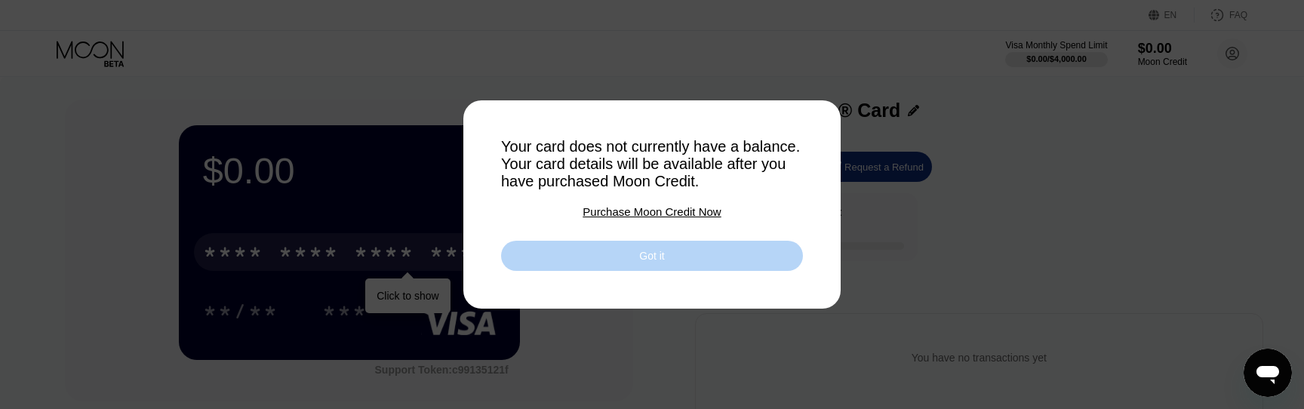
click at [679, 254] on div "Got it" at bounding box center [652, 256] width 302 height 30
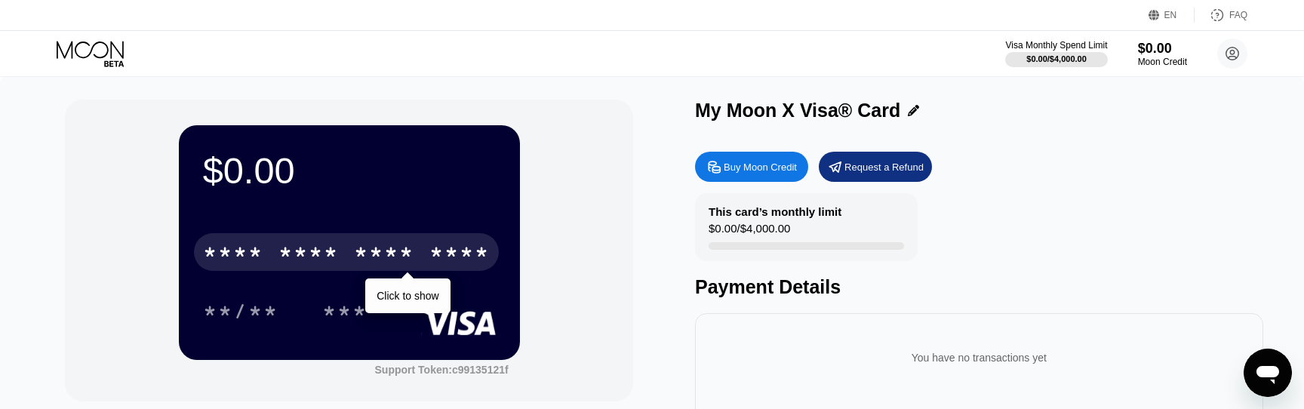
click at [745, 166] on div "Buy Moon Credit" at bounding box center [760, 167] width 73 height 13
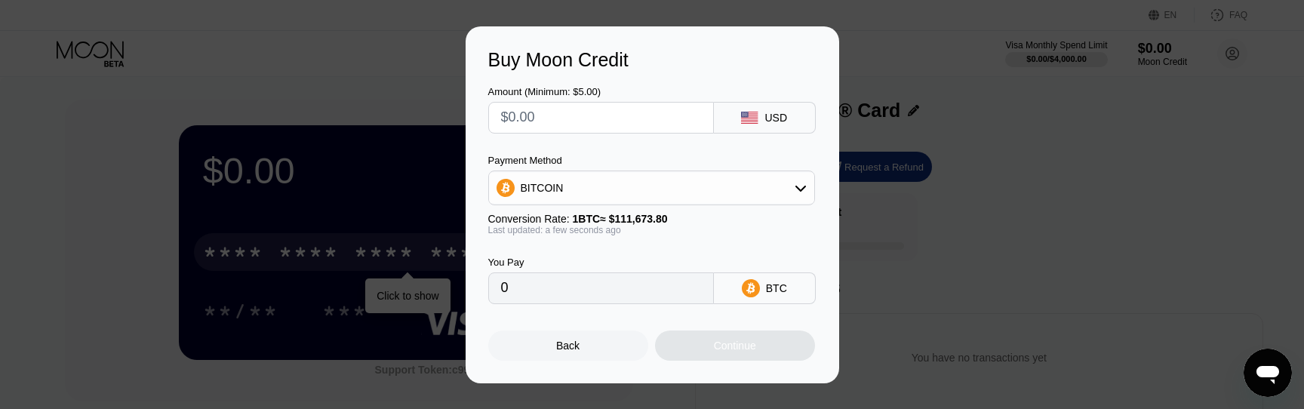
click at [983, 156] on div "Buy Moon Credit Amount (Minimum: $5.00) USD Payment Method BITCOIN Conversion R…" at bounding box center [652, 204] width 1304 height 357
click at [583, 341] on div "Back" at bounding box center [568, 346] width 160 height 30
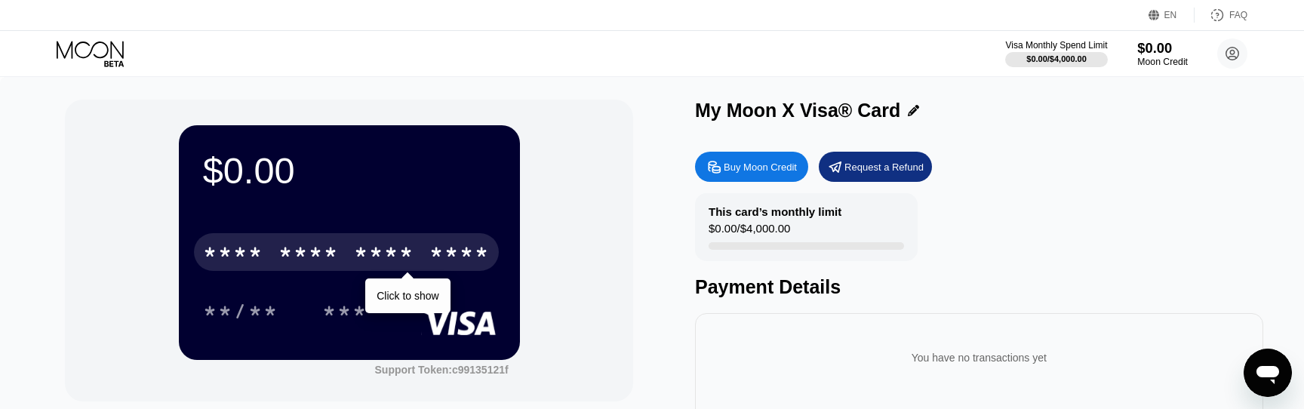
click at [1153, 54] on div "$0.00" at bounding box center [1162, 48] width 51 height 16
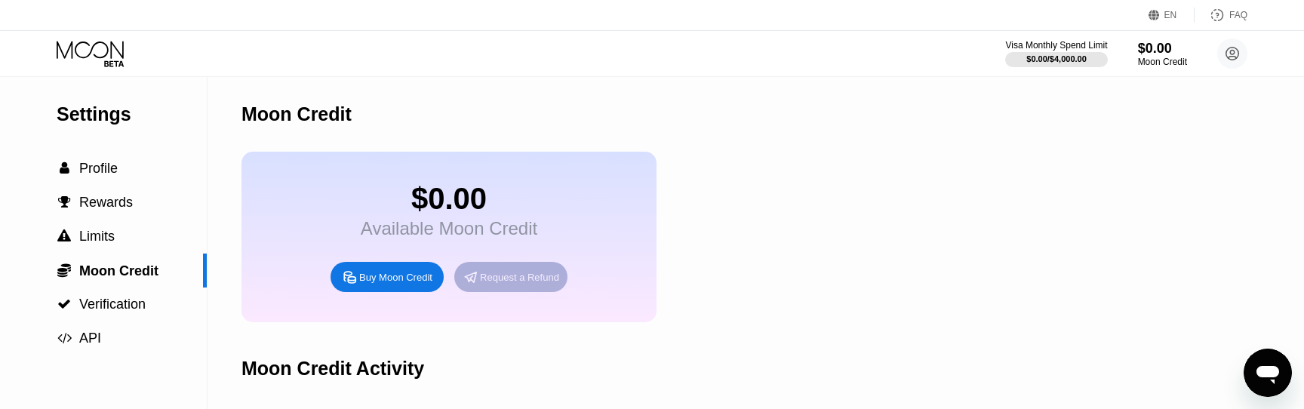
click at [533, 272] on div "Request a Refund" at bounding box center [519, 277] width 79 height 13
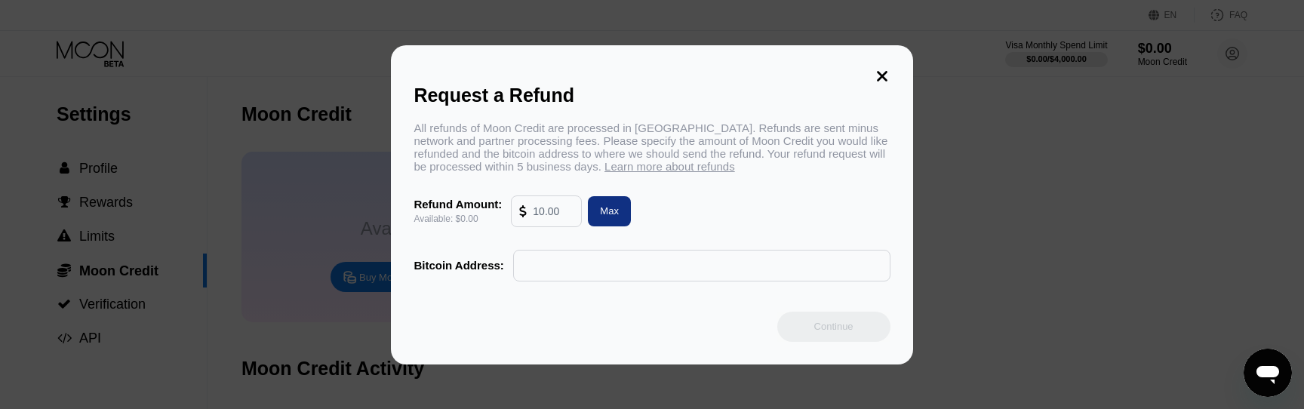
click at [539, 271] on input "text" at bounding box center [701, 266] width 361 height 30
click at [878, 78] on icon at bounding box center [882, 76] width 11 height 11
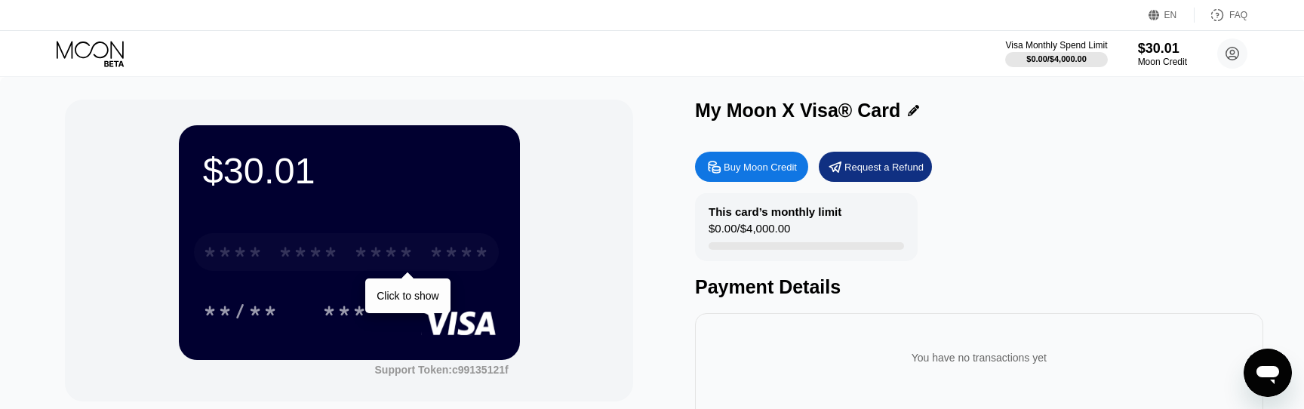
click at [346, 257] on div "* * * * * * * * * * * * ****" at bounding box center [346, 252] width 305 height 38
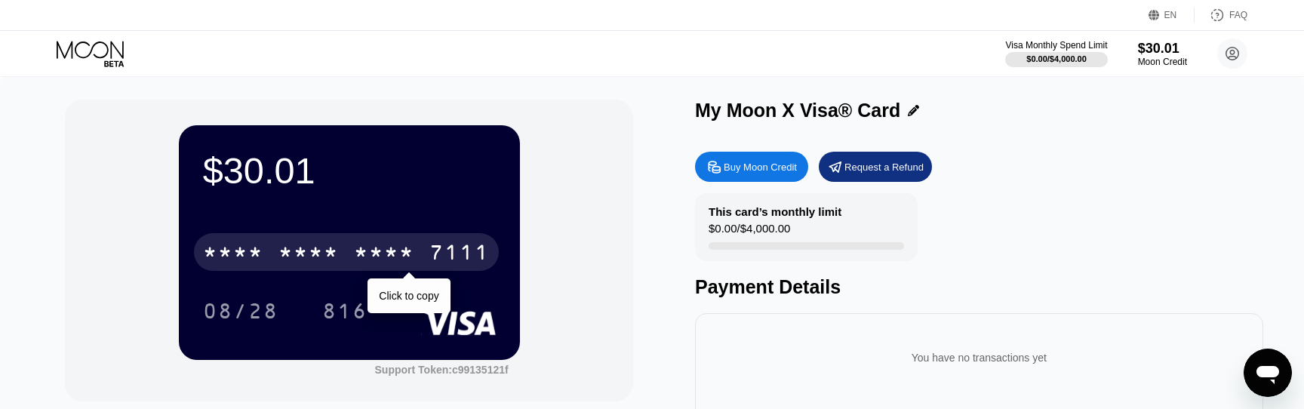
click at [379, 252] on div "* * * *" at bounding box center [384, 254] width 60 height 24
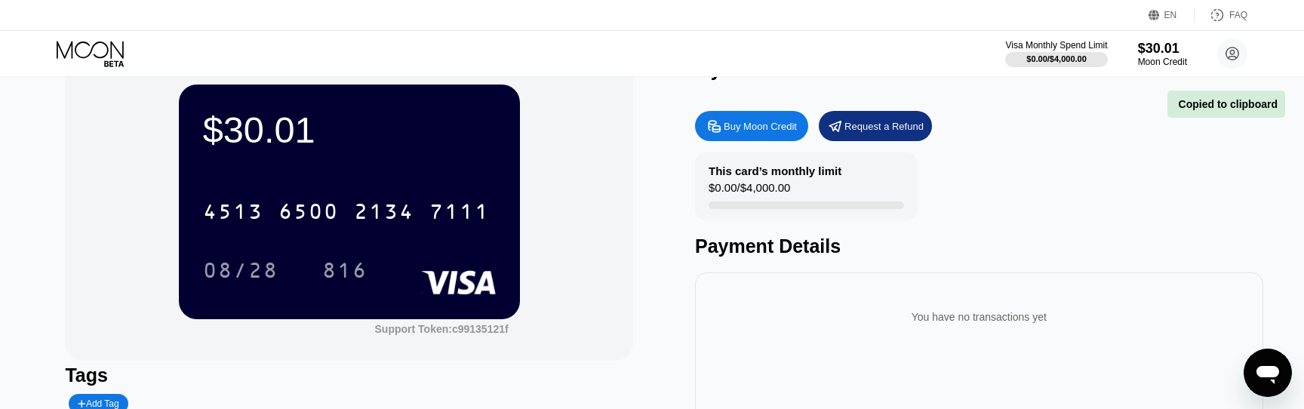
scroll to position [48, 0]
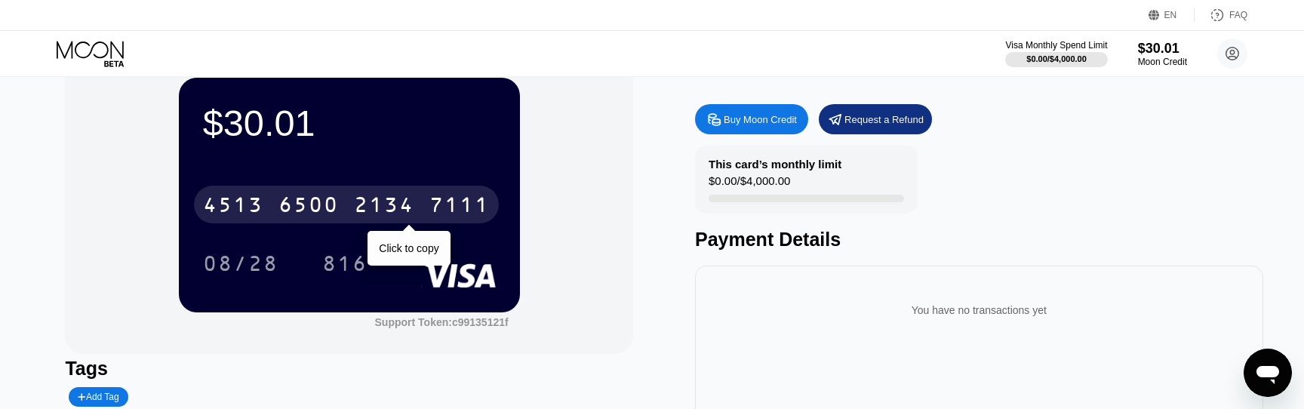
click at [435, 197] on div "7111" at bounding box center [459, 207] width 60 height 24
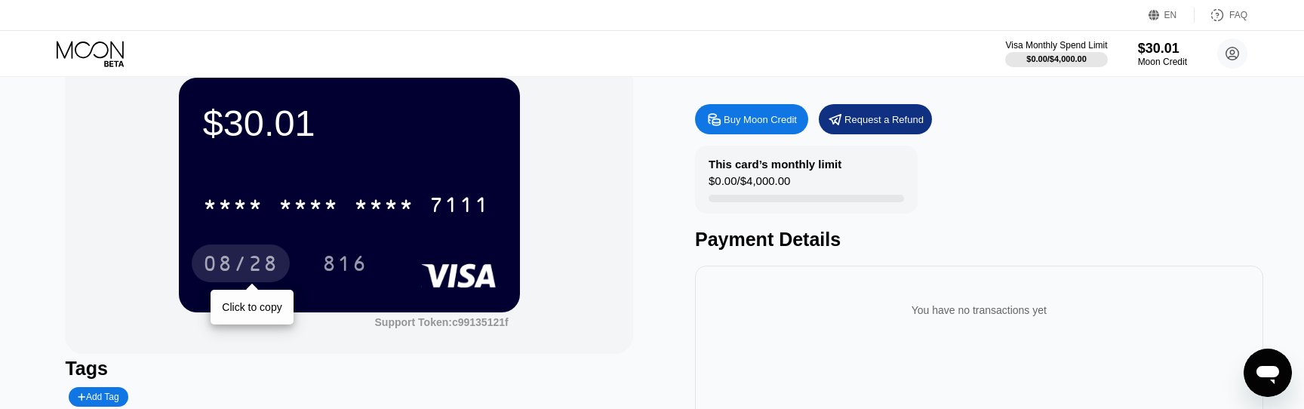
click at [232, 264] on div "08/28" at bounding box center [240, 266] width 75 height 24
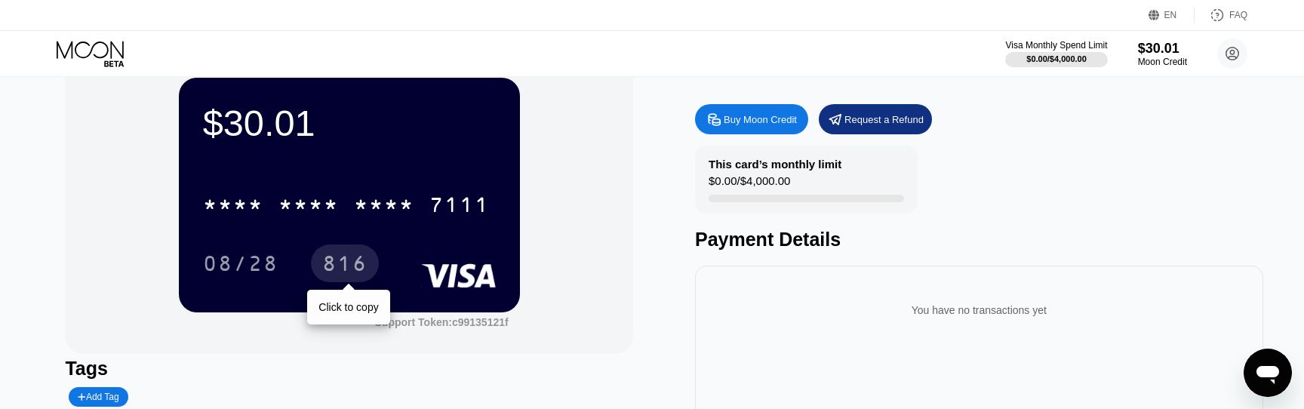
click at [356, 260] on div "816" at bounding box center [344, 266] width 45 height 24
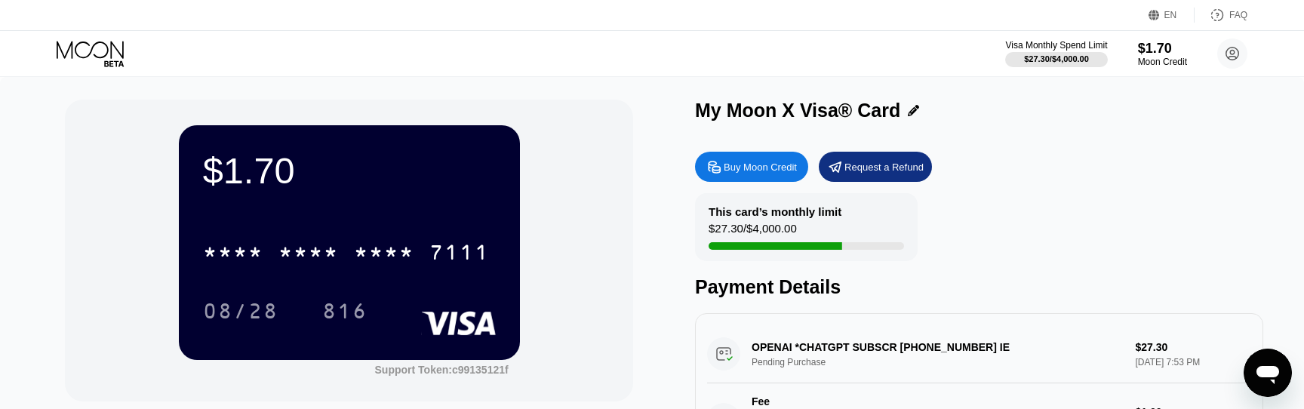
scroll to position [5, 0]
